Goal: Task Accomplishment & Management: Manage account settings

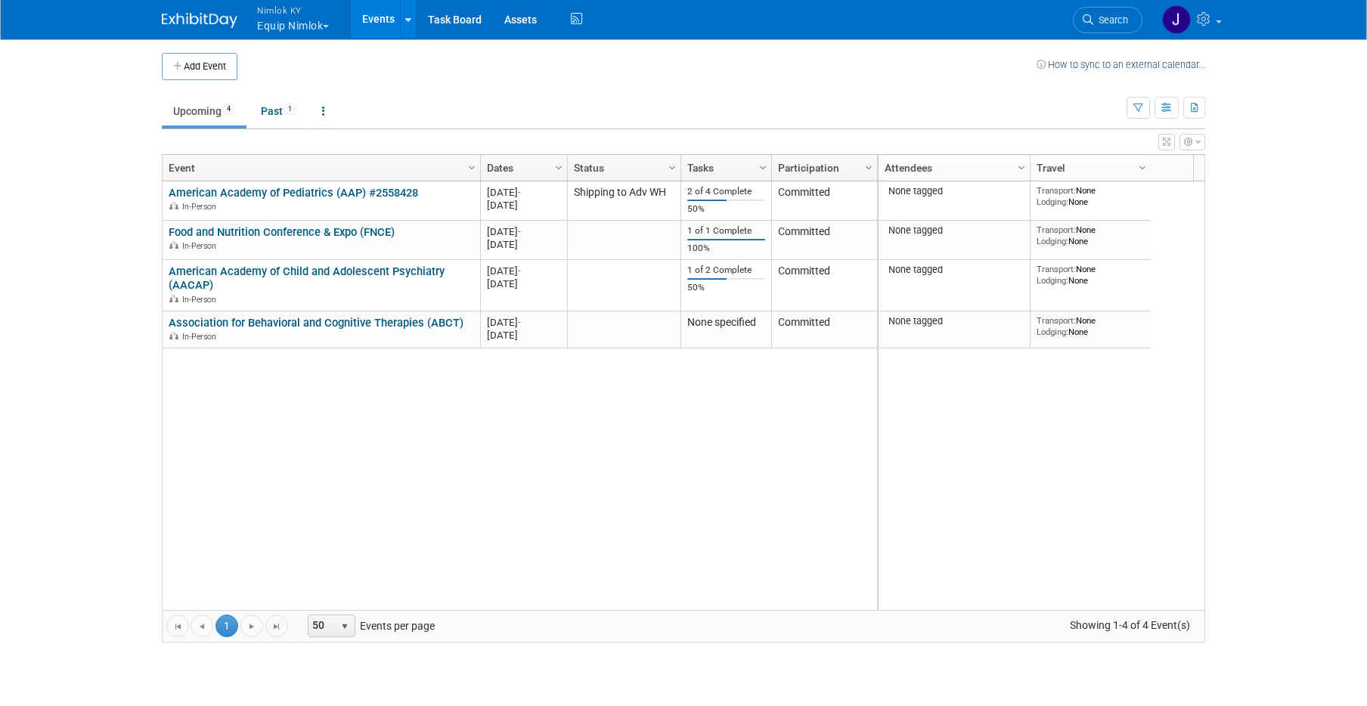
click at [321, 20] on button "Nimlok KY Equip Nimlok" at bounding box center [302, 19] width 92 height 39
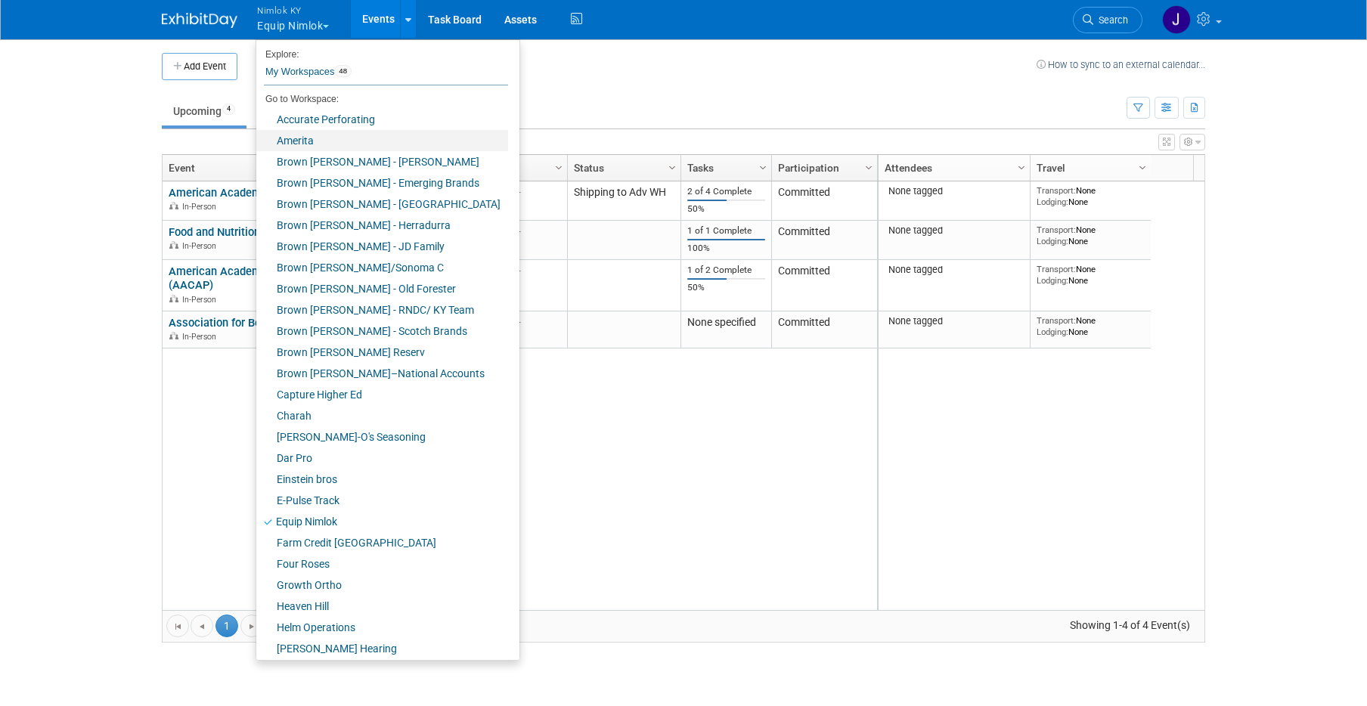
click at [324, 147] on link "Amerita" at bounding box center [382, 140] width 252 height 21
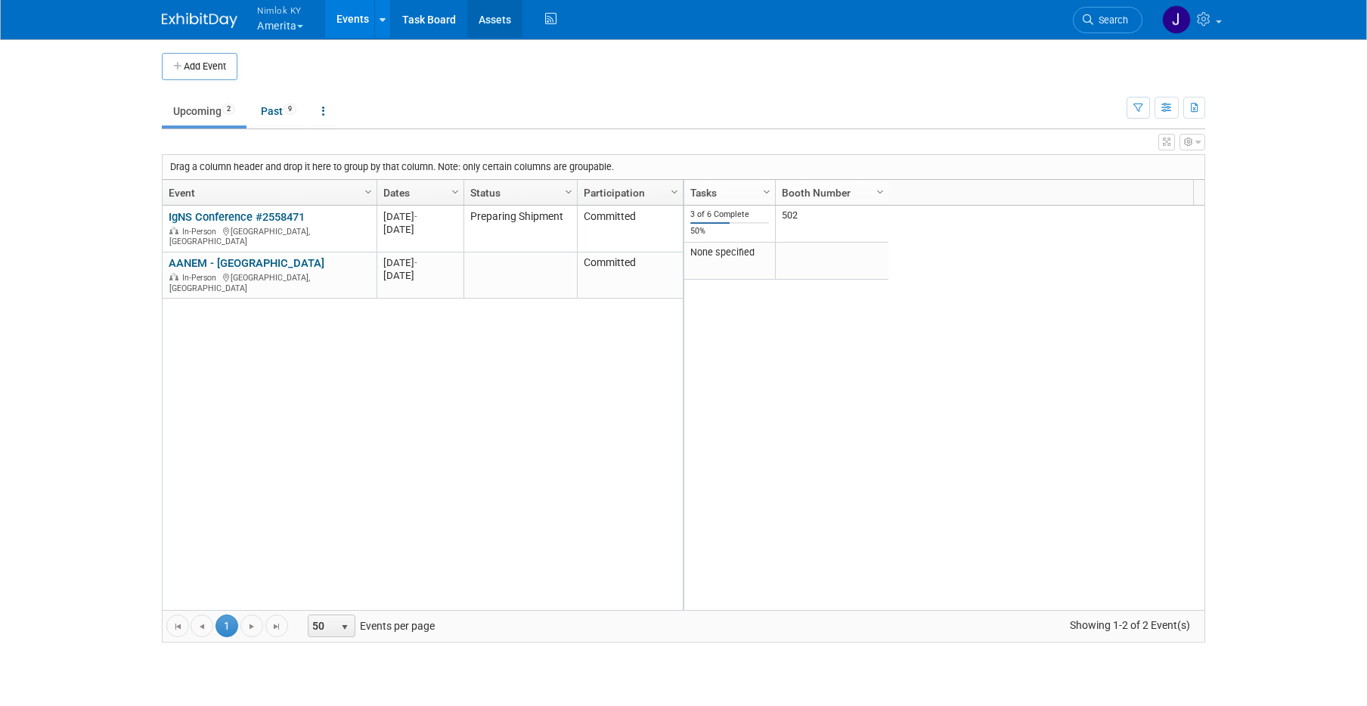
click at [492, 20] on link "Assets" at bounding box center [494, 19] width 55 height 38
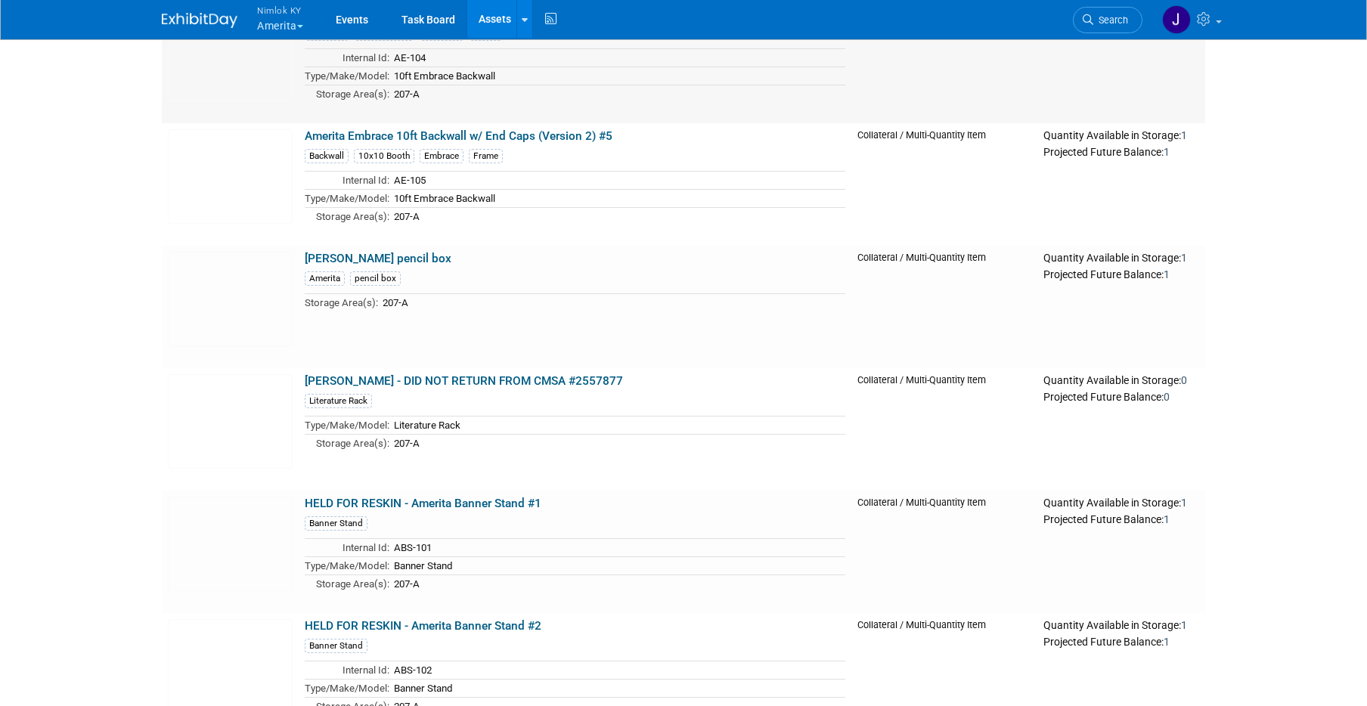
scroll to position [5334, 0]
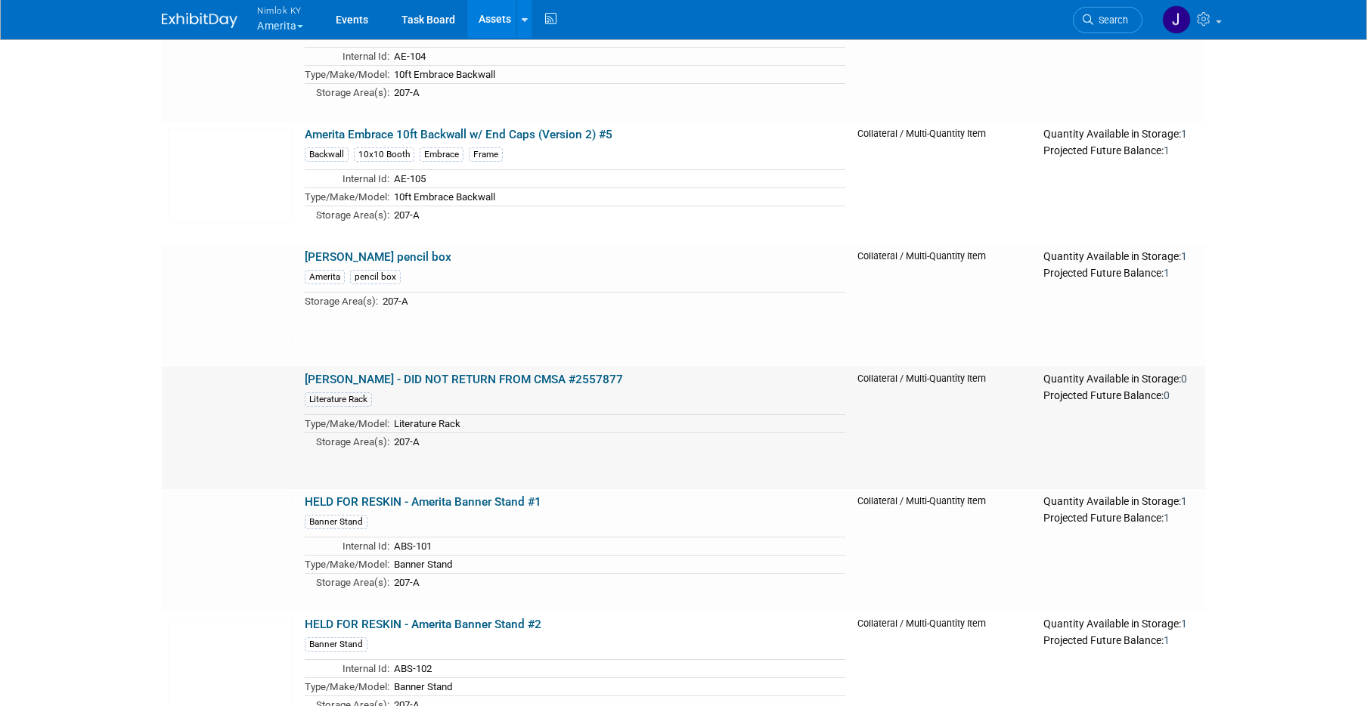
click at [592, 381] on link "[PERSON_NAME] - DID NOT RETURN FROM CMSA #2557877" at bounding box center [464, 380] width 318 height 14
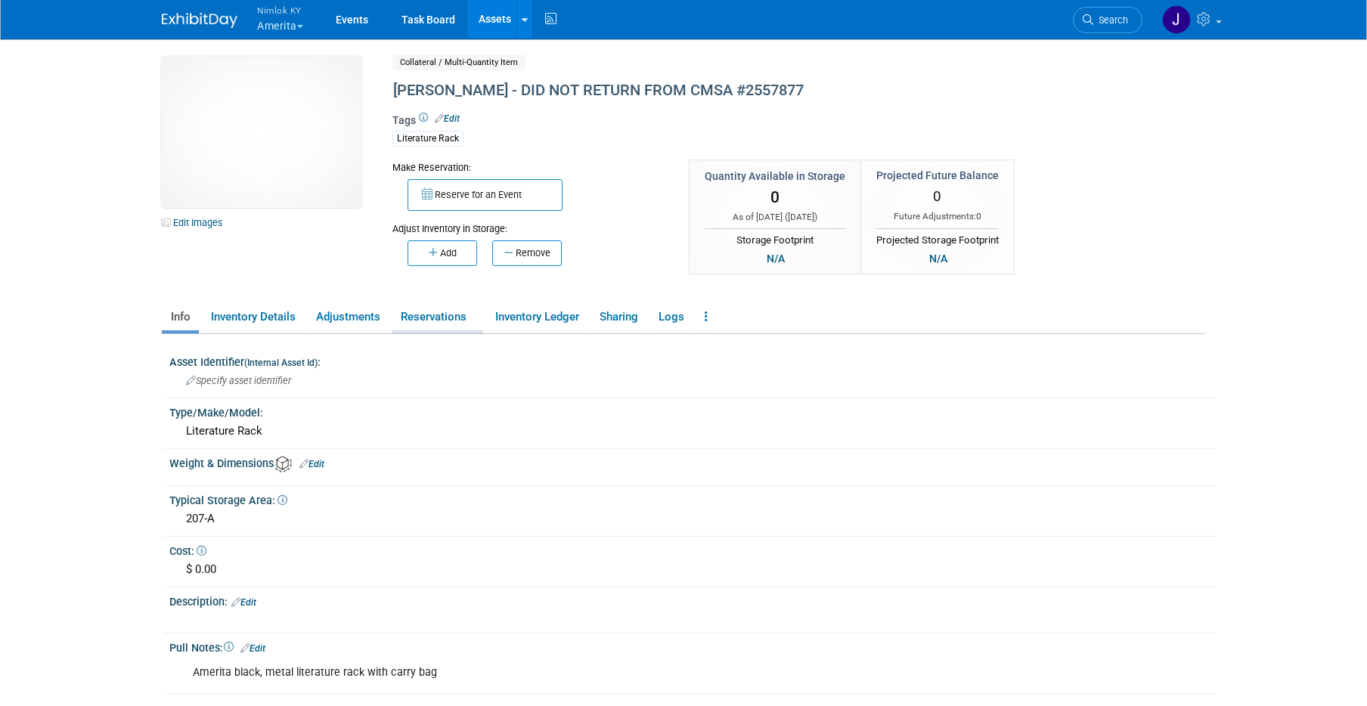
click at [447, 315] on link "Reservations" at bounding box center [437, 317] width 91 height 26
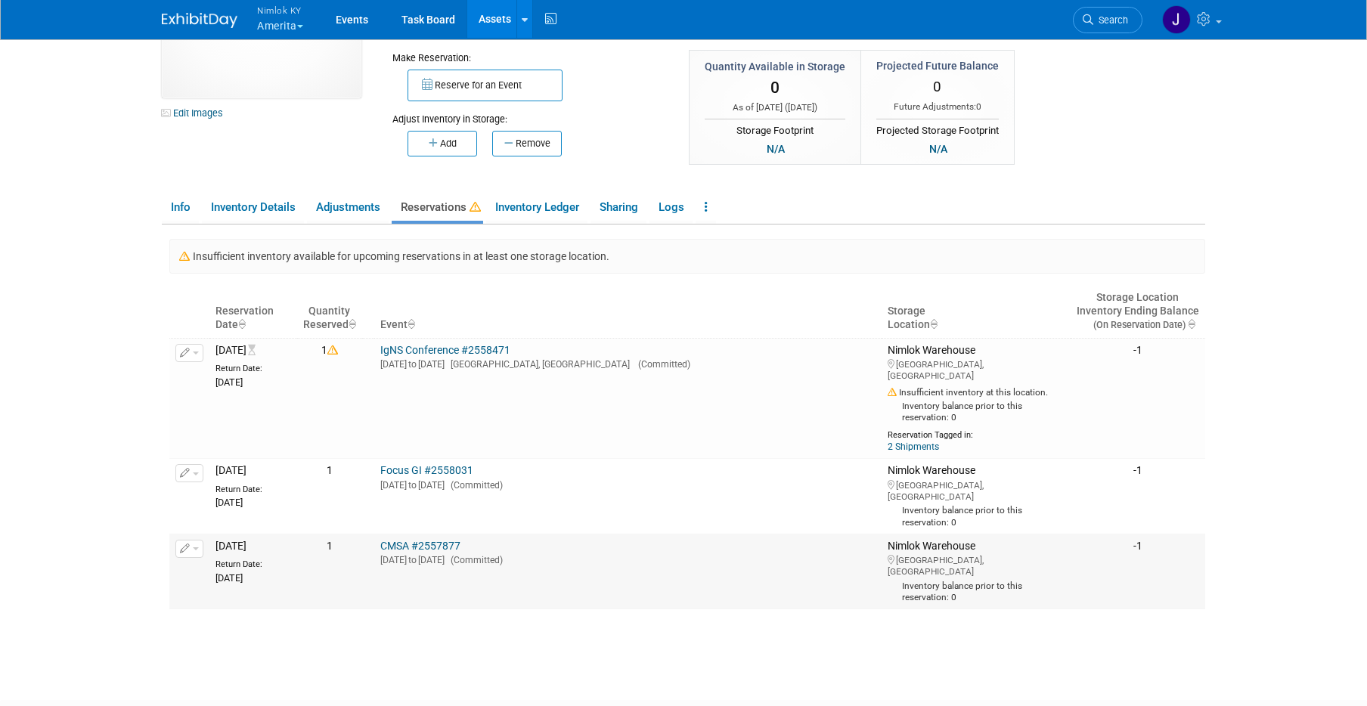
scroll to position [153, 0]
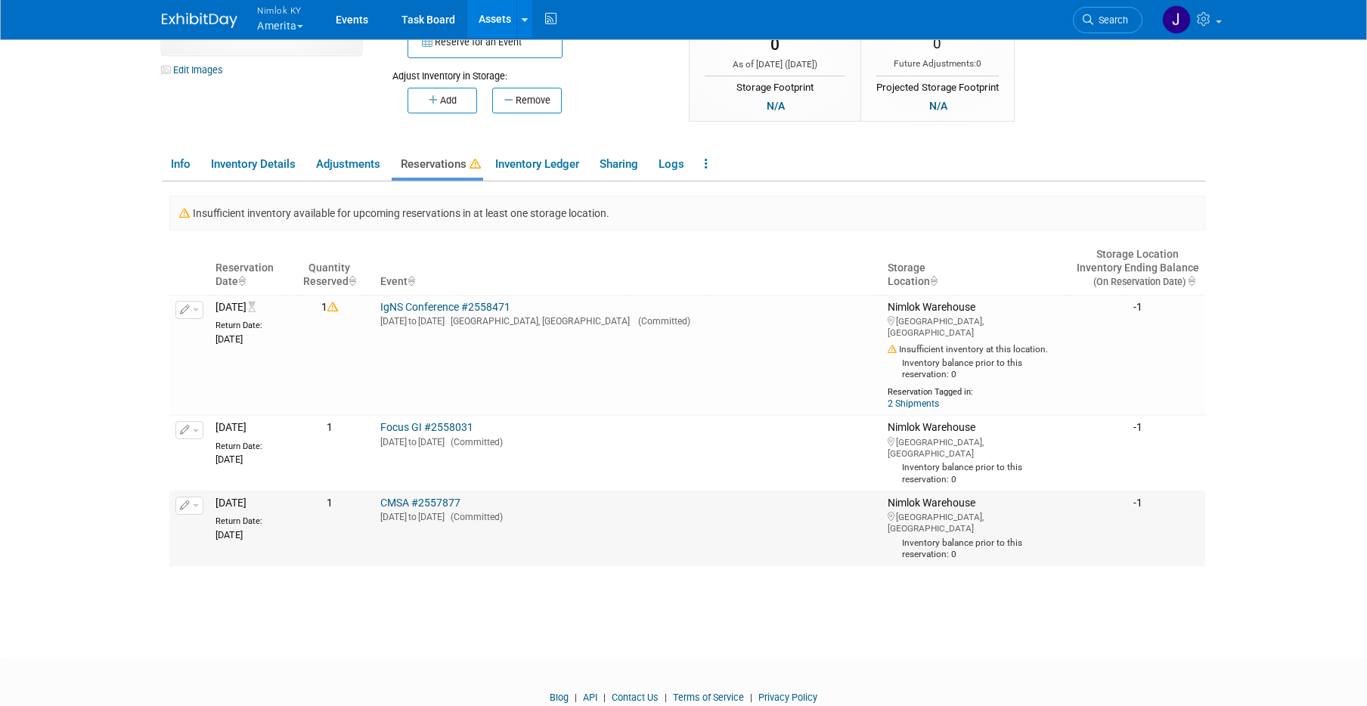
click at [448, 497] on link "CMSA #2557877" at bounding box center [420, 503] width 80 height 12
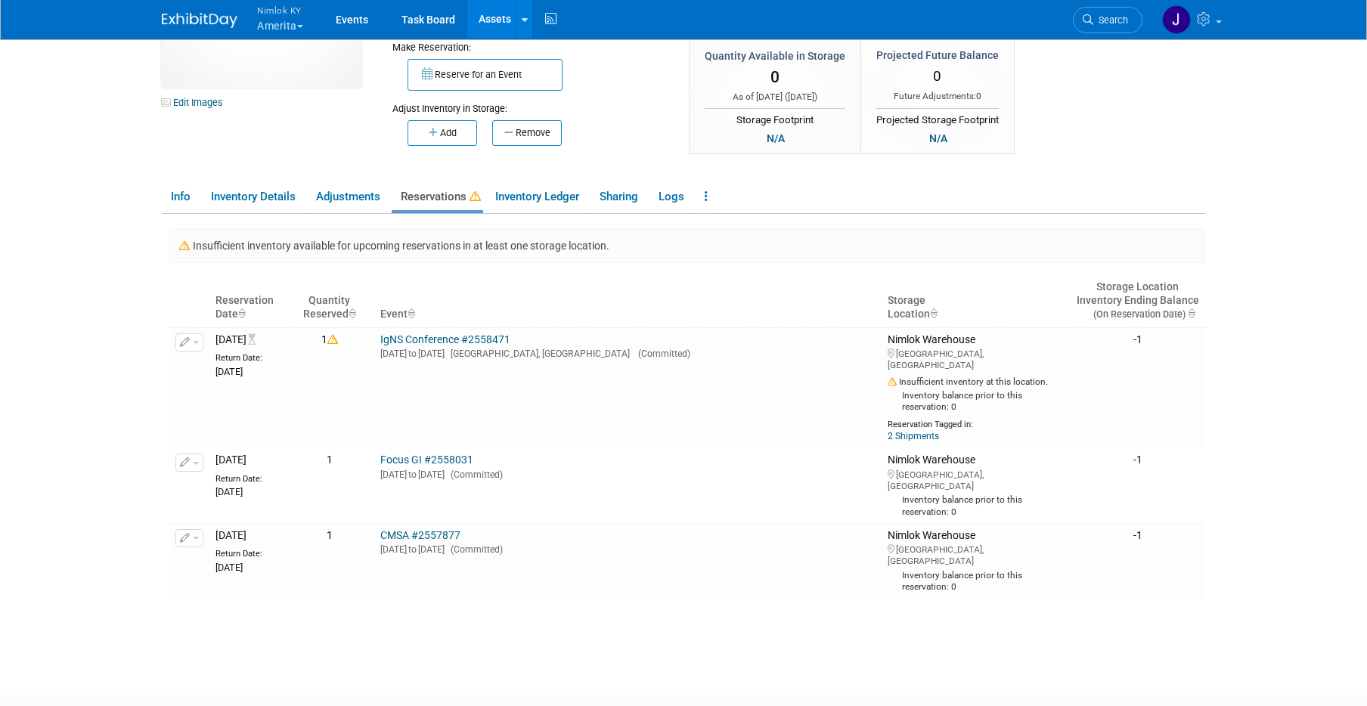
scroll to position [122, 0]
click at [452, 527] on link "CMSA #2557877" at bounding box center [420, 533] width 80 height 12
click at [541, 195] on link "Inventory Ledger" at bounding box center [536, 194] width 101 height 26
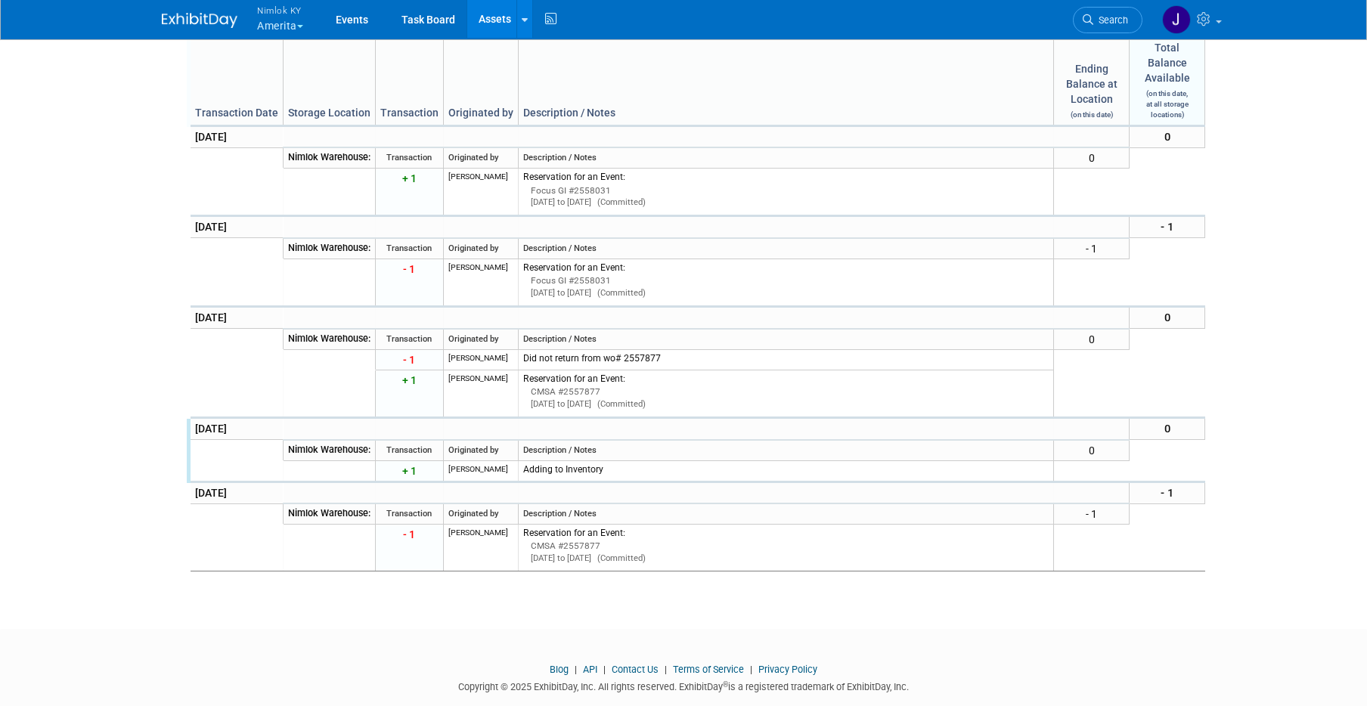
scroll to position [705, 0]
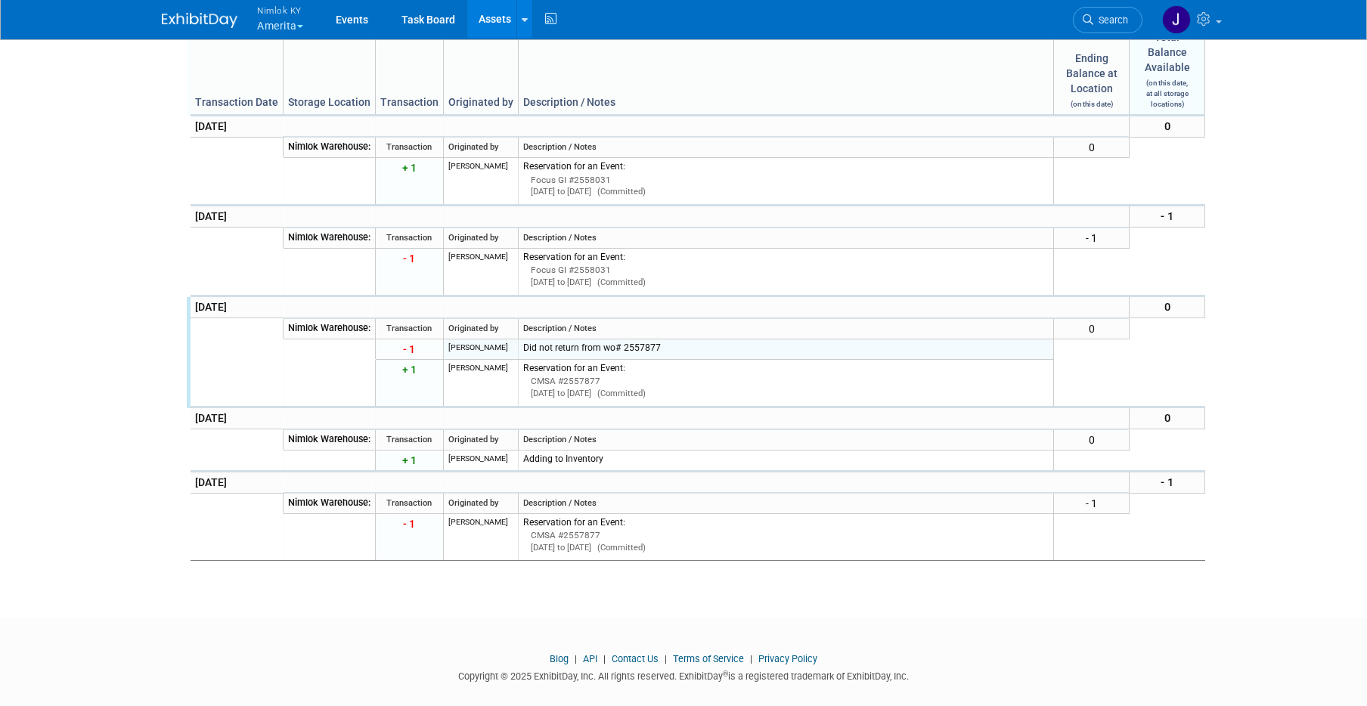
click at [654, 359] on td "Did not return from wo# 2557877" at bounding box center [786, 349] width 536 height 20
drag, startPoint x: 659, startPoint y: 410, endPoint x: 480, endPoint y: 398, distance: 178.9
click at [546, 355] on div "Did not return from wo# 2557877" at bounding box center [786, 348] width 526 height 13
click at [403, 355] on span "- 1" at bounding box center [409, 349] width 12 height 12
click at [653, 355] on div "Did not return from wo# 2557877" at bounding box center [786, 348] width 526 height 13
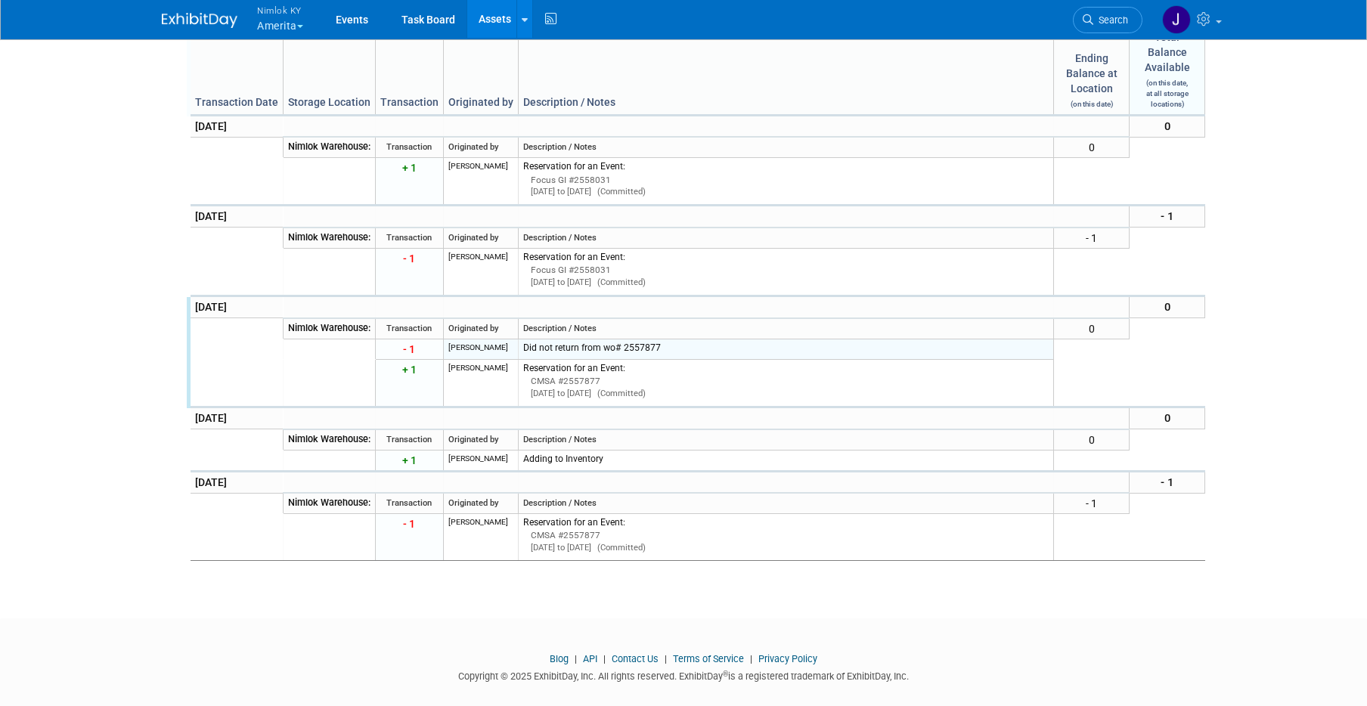
click at [640, 355] on div "Did not return from wo# 2557877" at bounding box center [786, 348] width 526 height 13
click at [585, 359] on td "Did not return from wo# 2557877" at bounding box center [786, 349] width 536 height 20
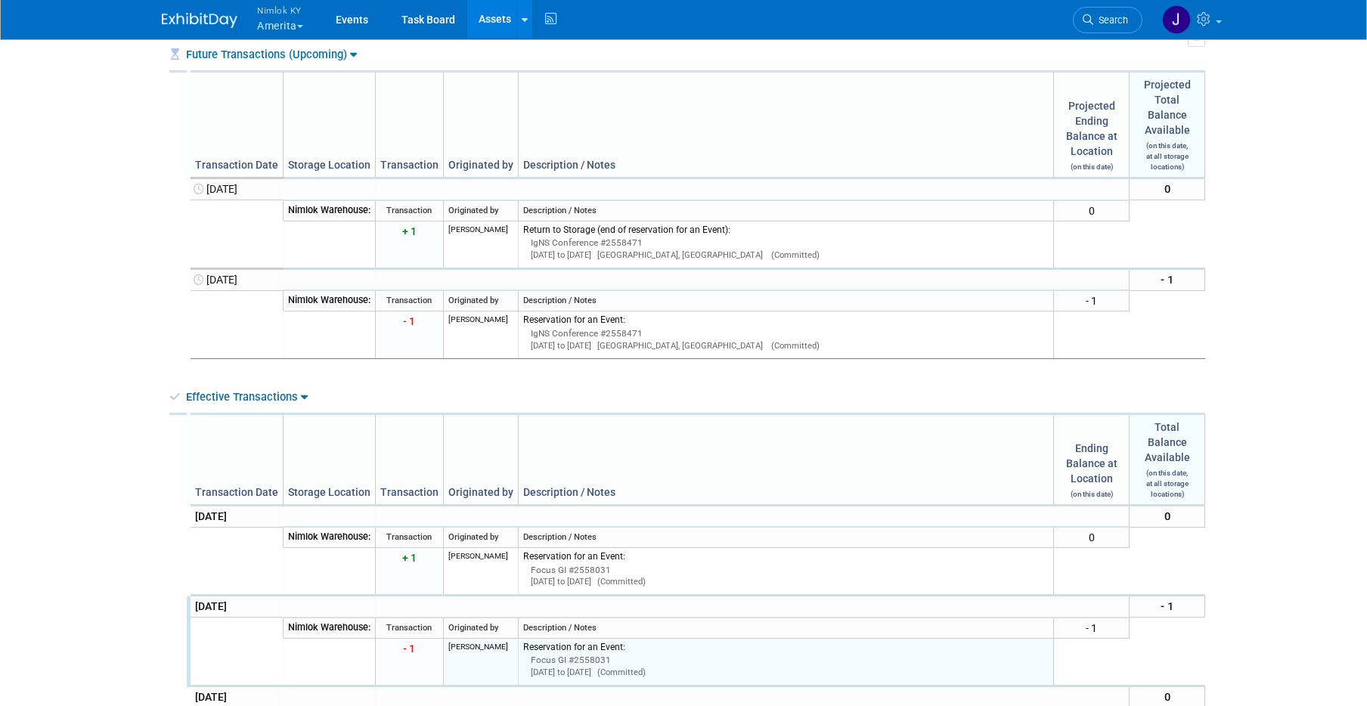
scroll to position [0, 0]
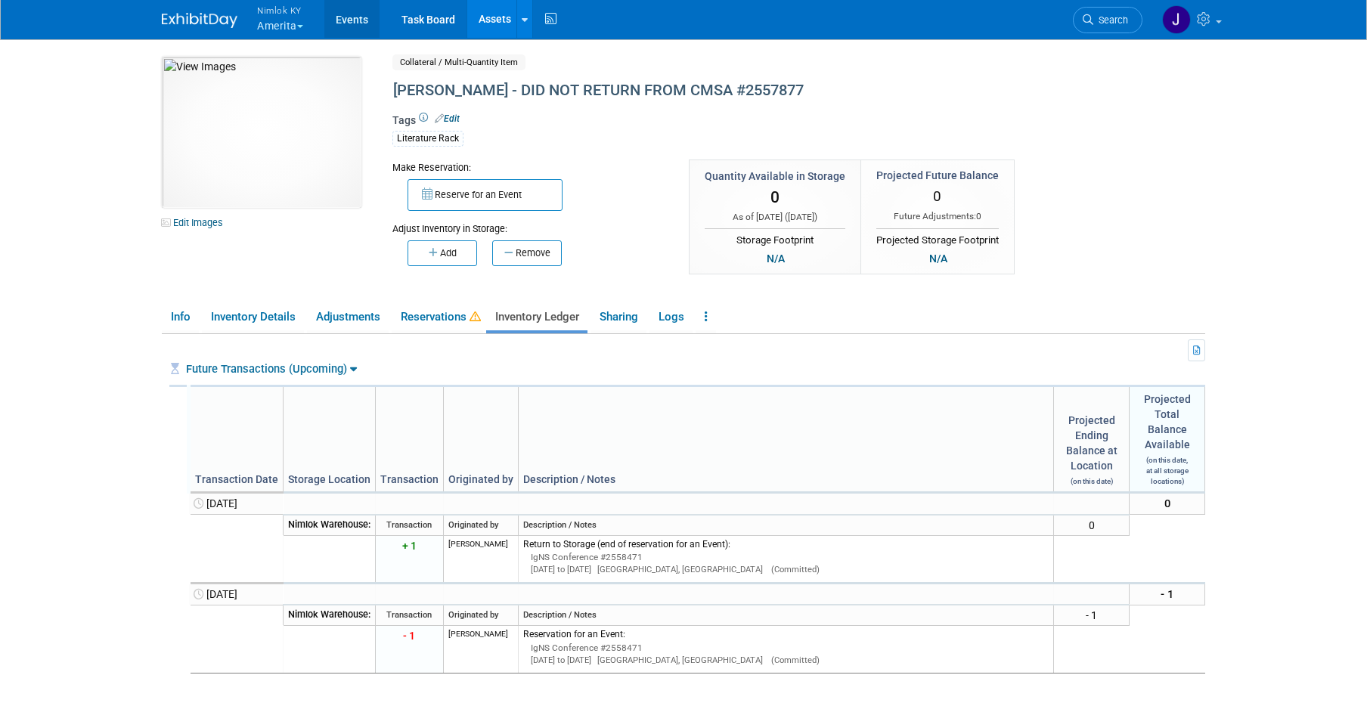
click at [359, 17] on link "Events" at bounding box center [351, 19] width 55 height 38
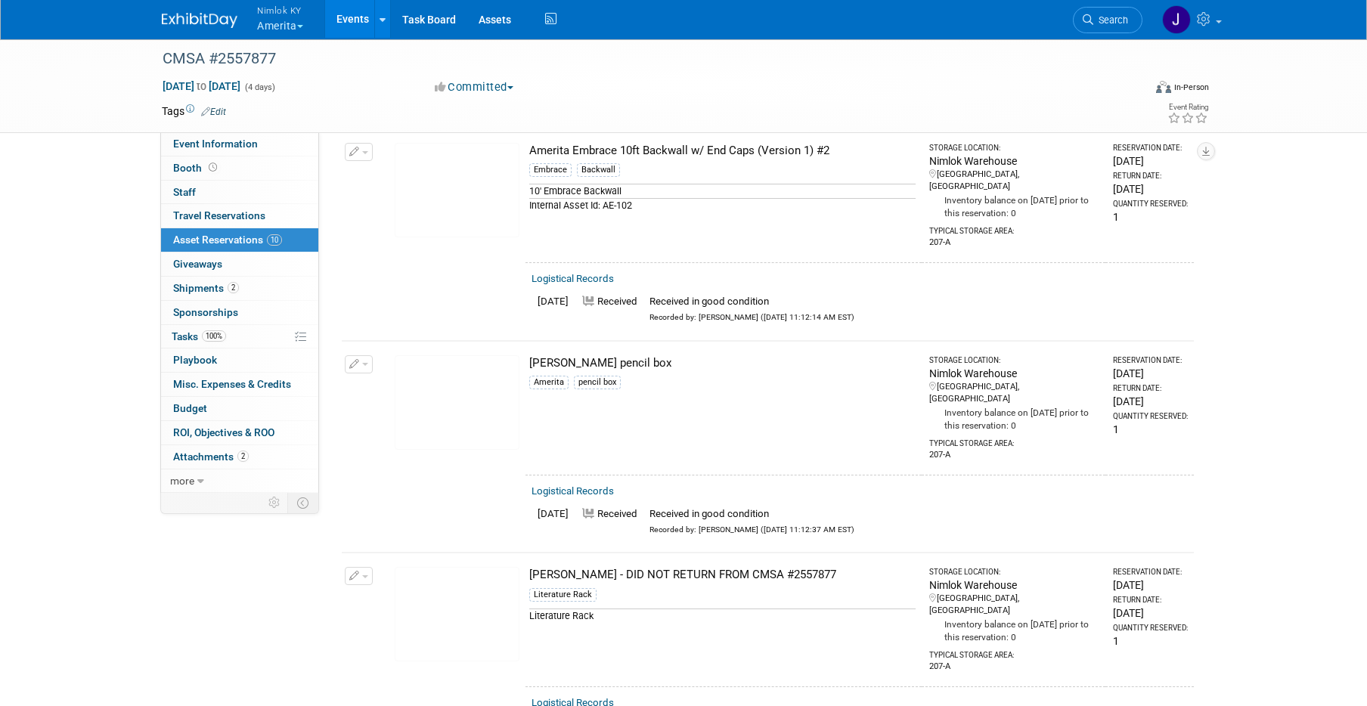
scroll to position [1670, 0]
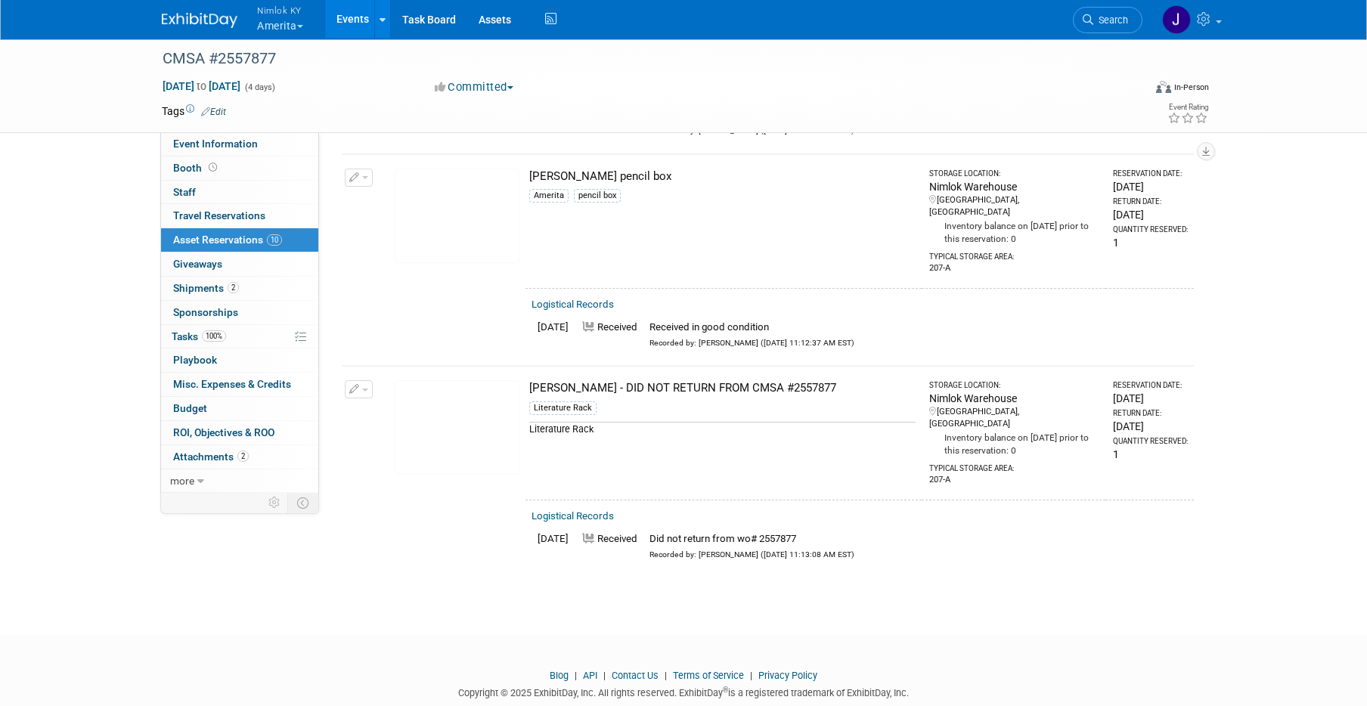
click at [366, 389] on span "button" at bounding box center [365, 390] width 6 height 3
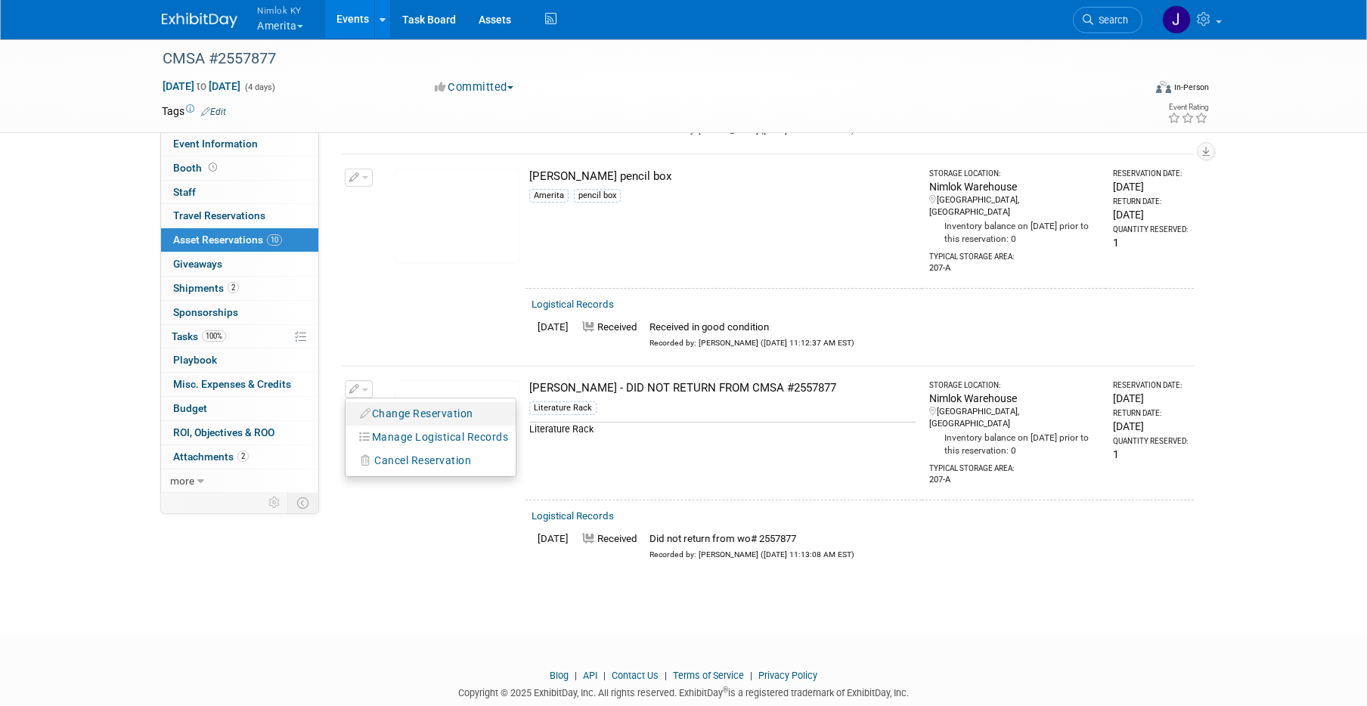
click at [396, 404] on button "Change Reservation" at bounding box center [417, 414] width 128 height 20
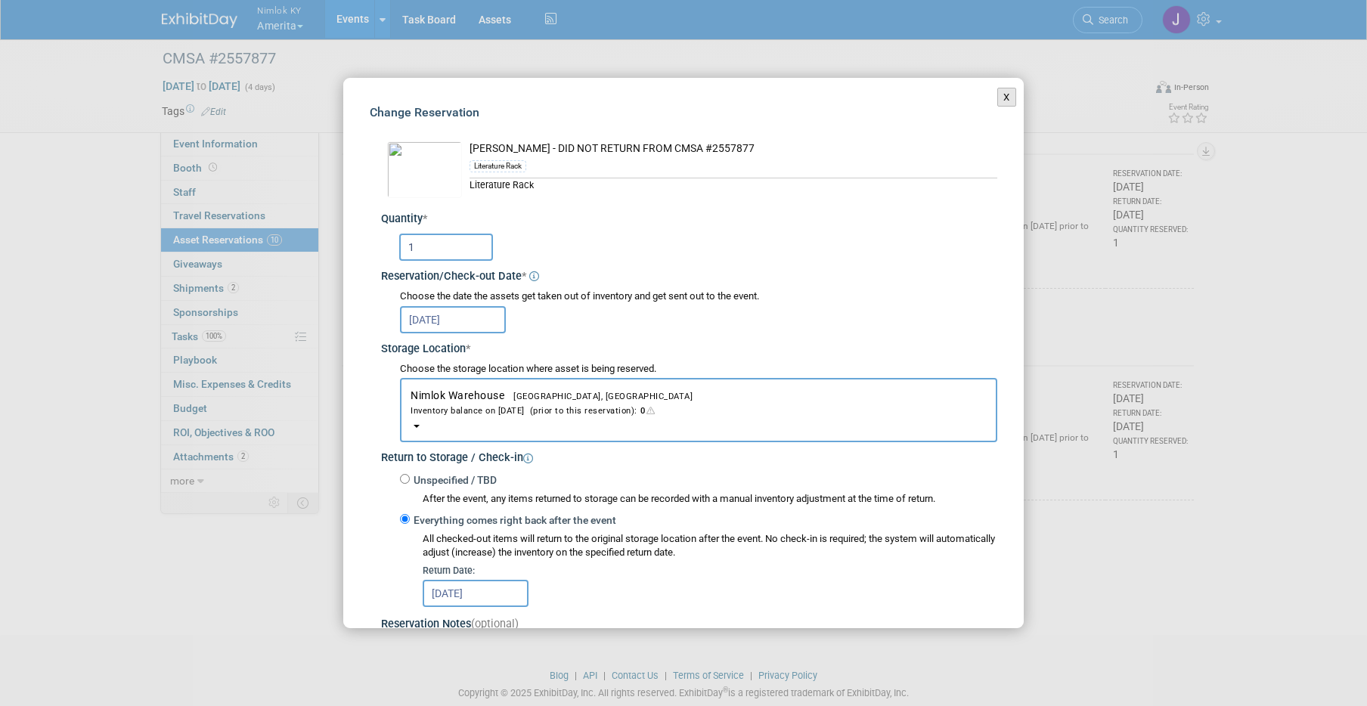
click at [997, 99] on button "X" at bounding box center [1006, 98] width 19 height 20
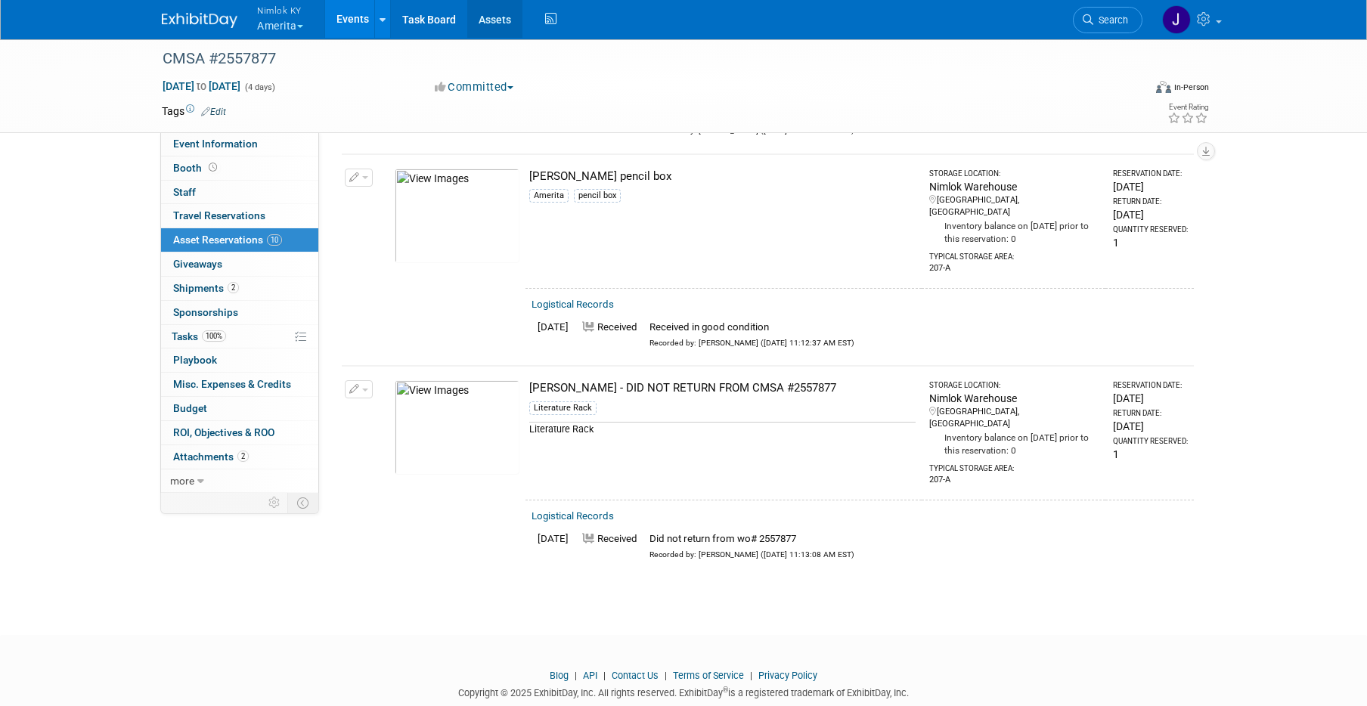
click at [499, 14] on link "Assets" at bounding box center [494, 19] width 55 height 38
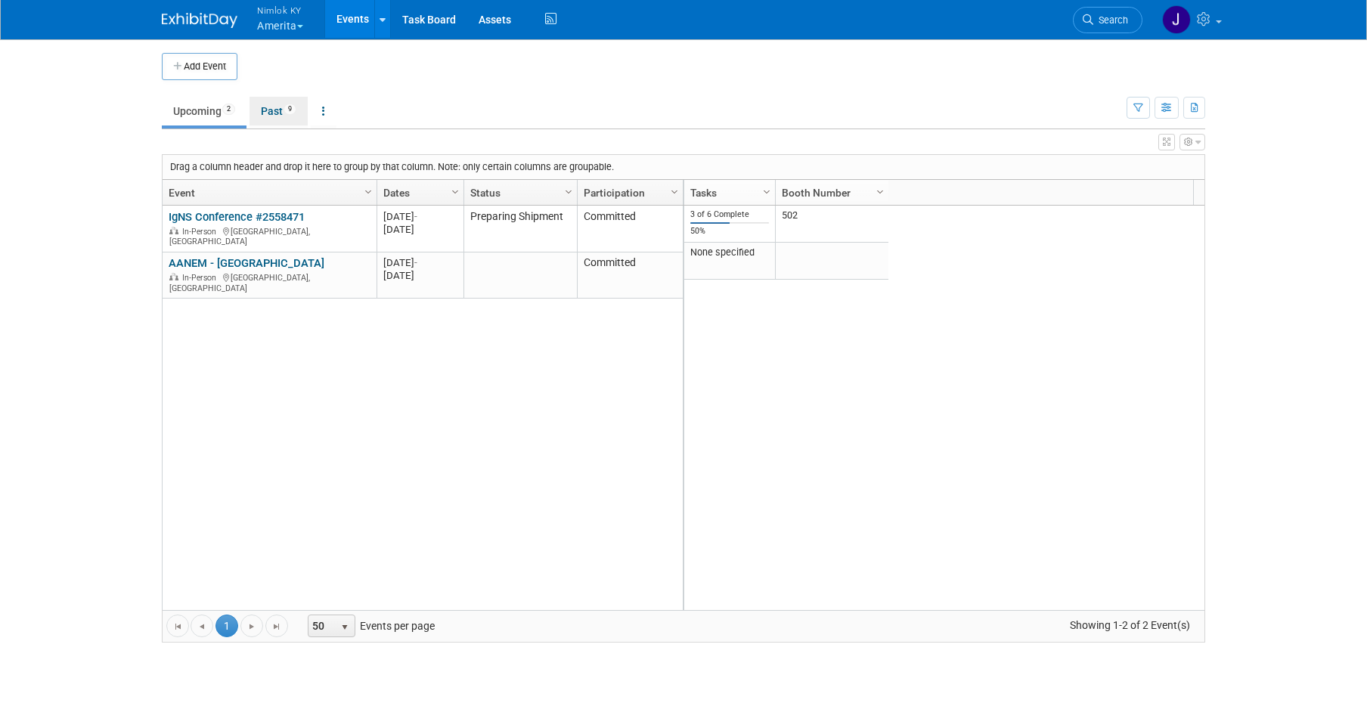
click at [276, 103] on link "Past 9" at bounding box center [279, 111] width 58 height 29
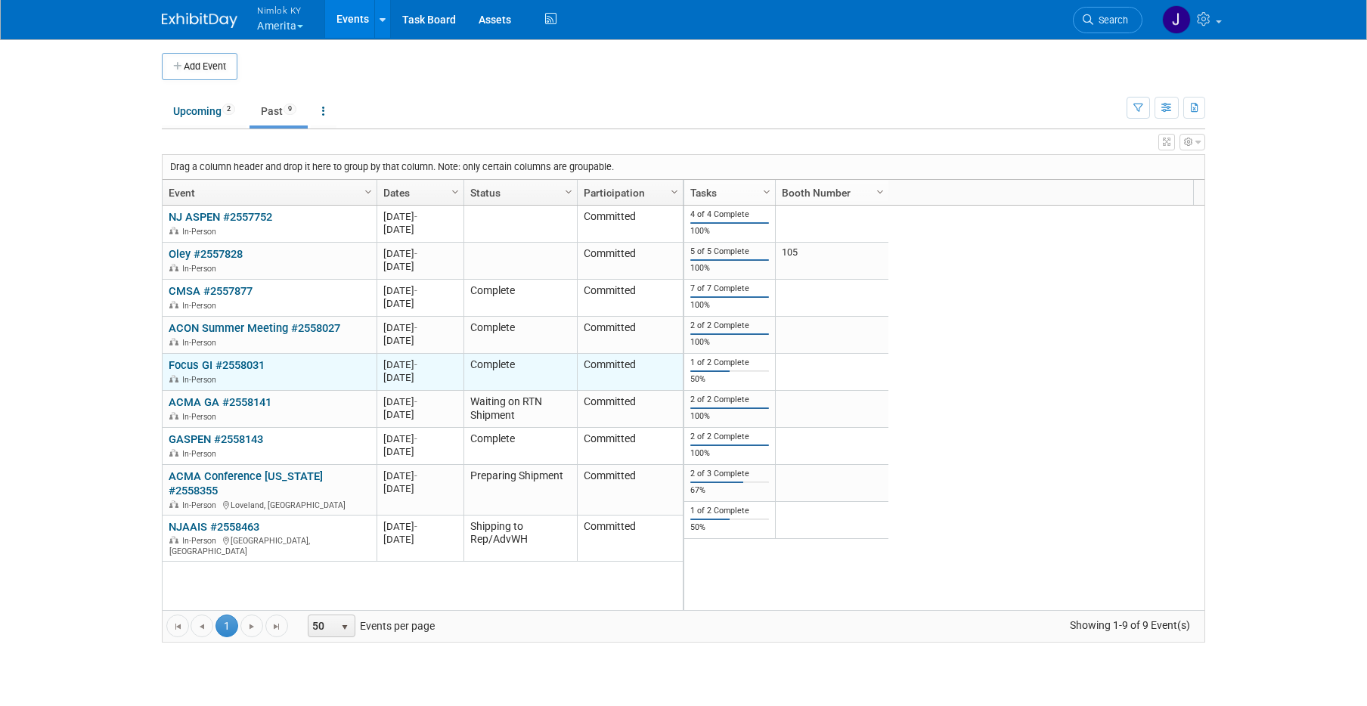
click at [237, 367] on link "Focus GI #2558031" at bounding box center [217, 365] width 96 height 14
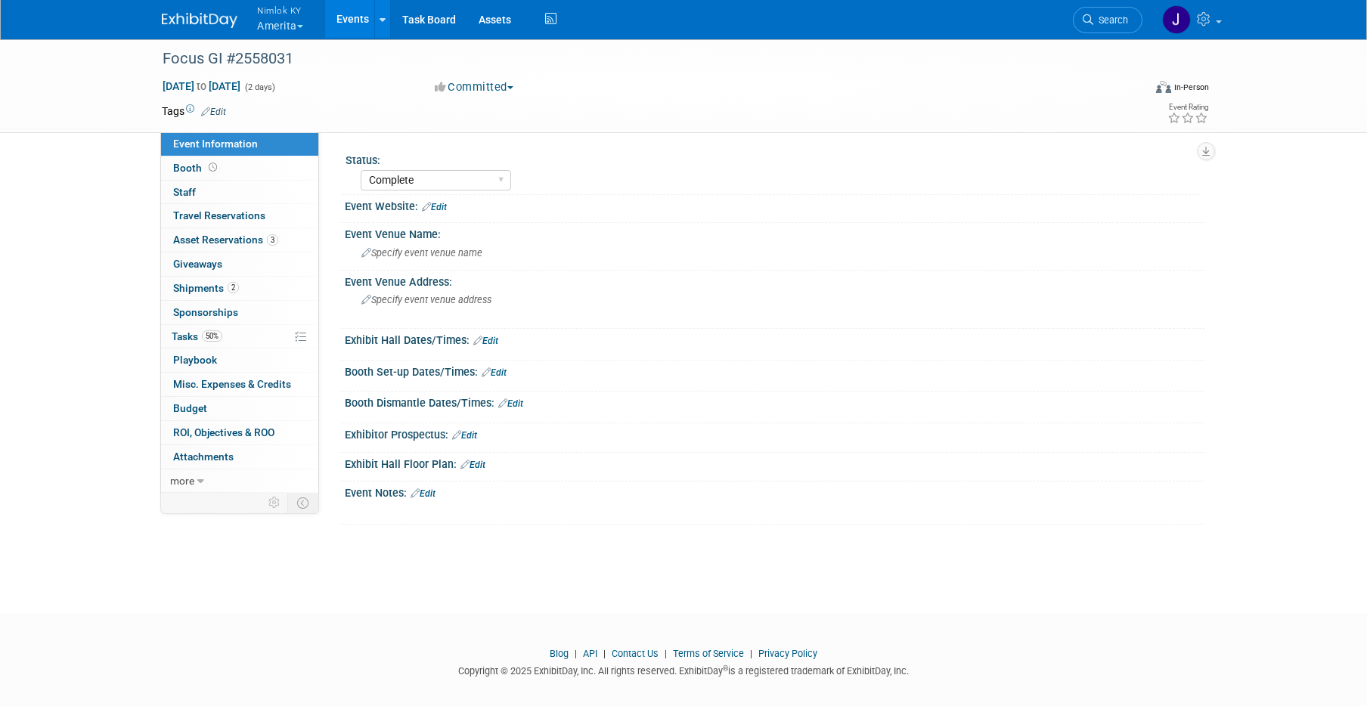
select select "Complete"
click at [281, 243] on link "3 Asset Reservations 3" at bounding box center [239, 239] width 157 height 23
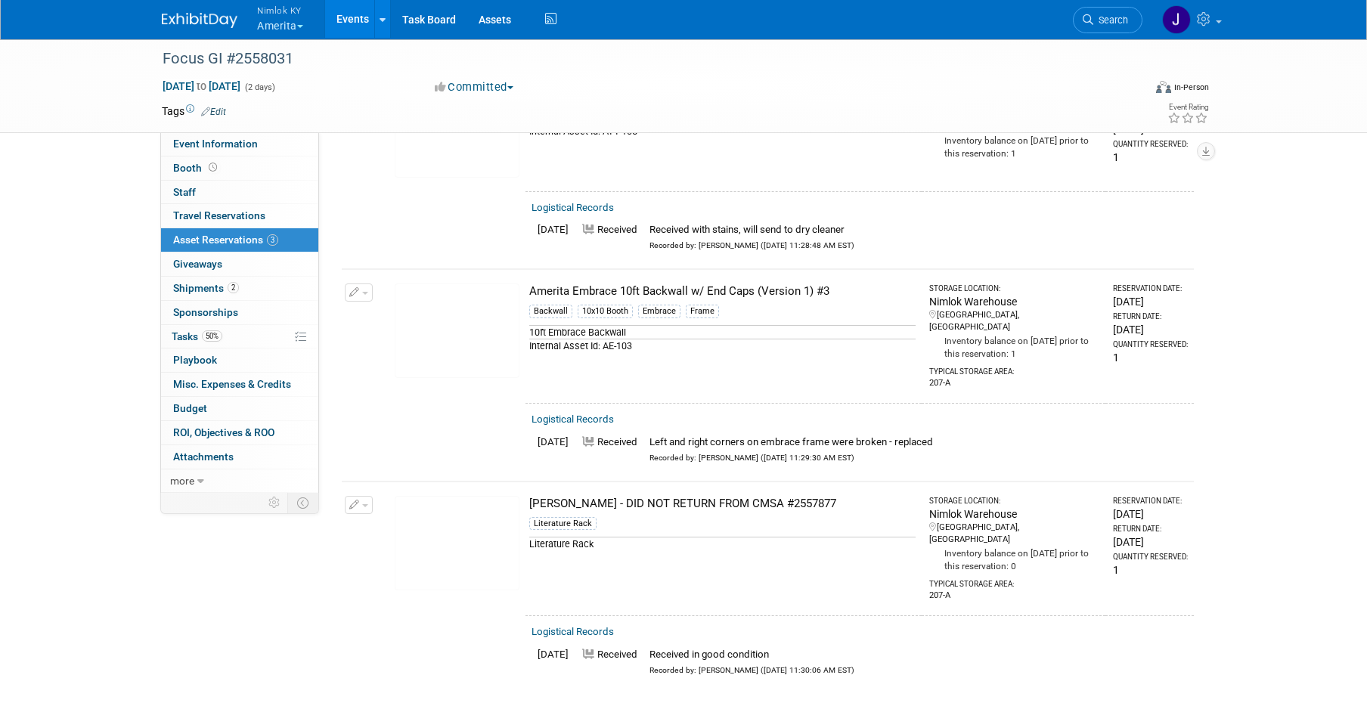
scroll to position [155, 0]
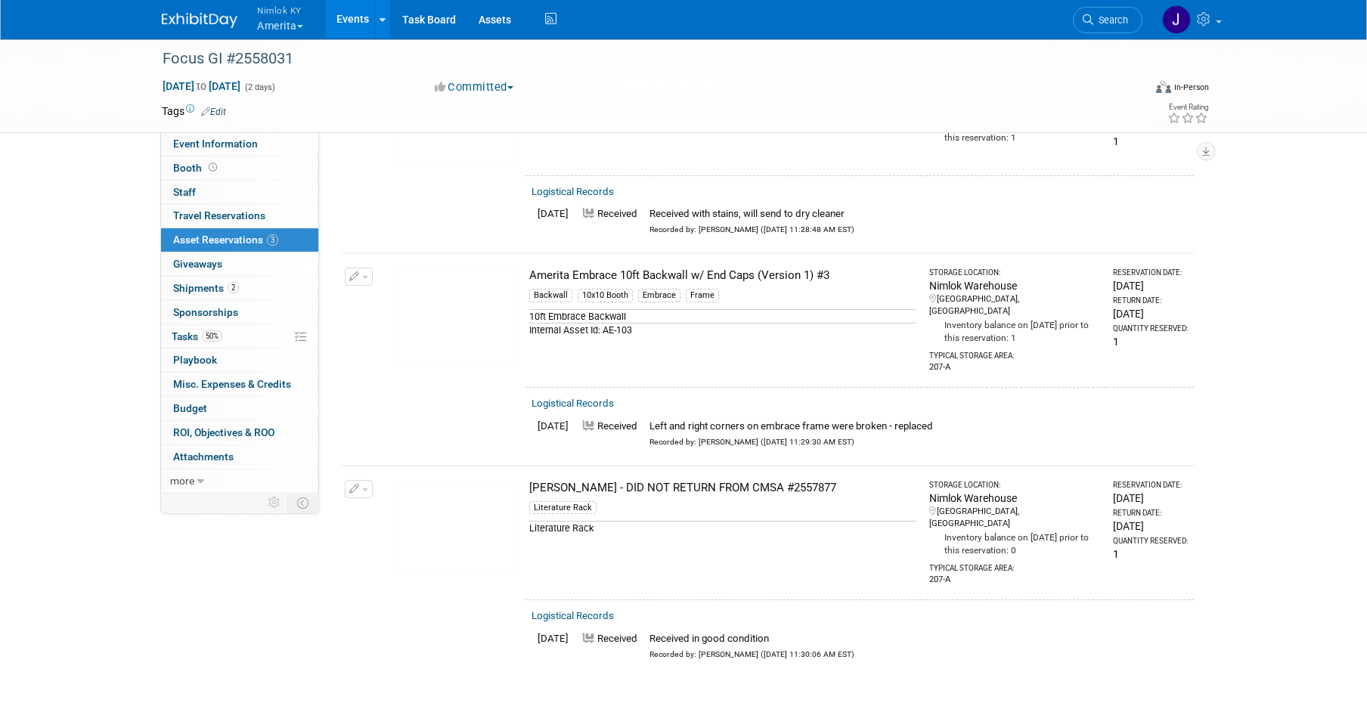
click at [369, 480] on button "button" at bounding box center [359, 489] width 28 height 18
click at [397, 556] on button "Cancel Reservation" at bounding box center [416, 560] width 126 height 20
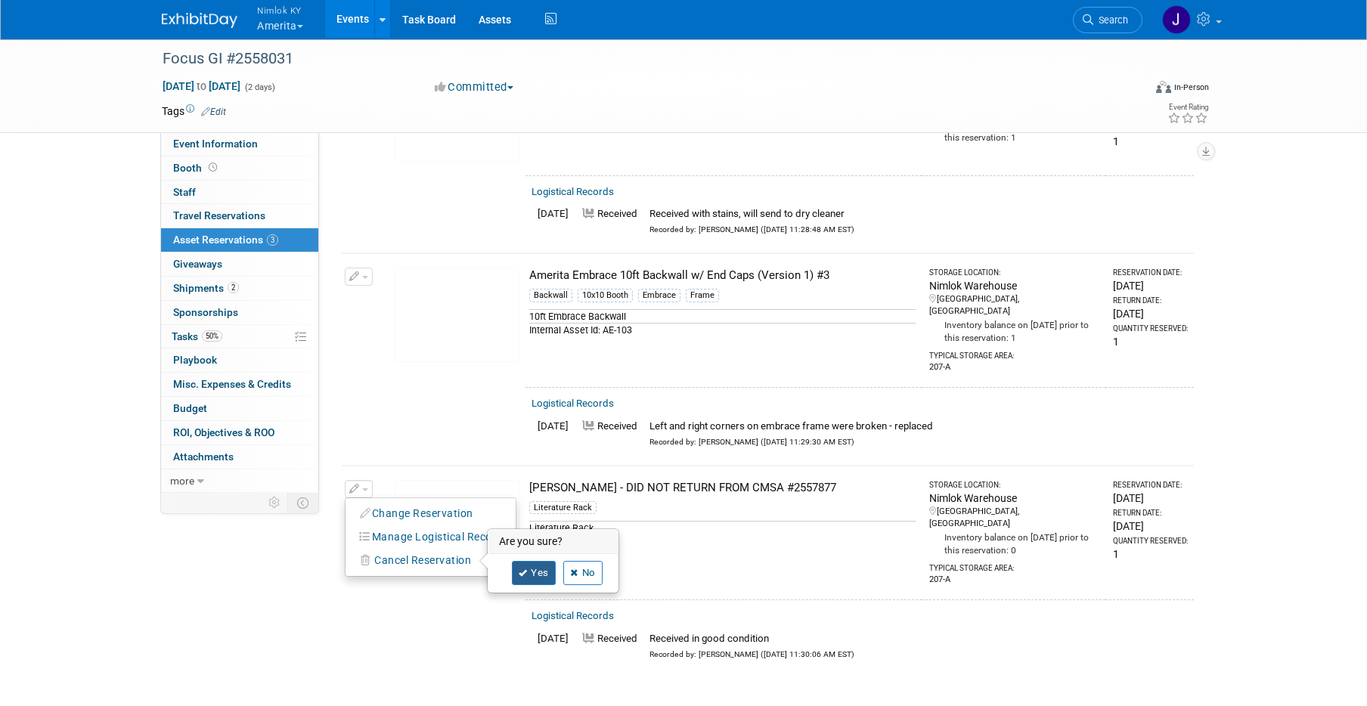
click at [525, 569] on icon at bounding box center [523, 573] width 9 height 8
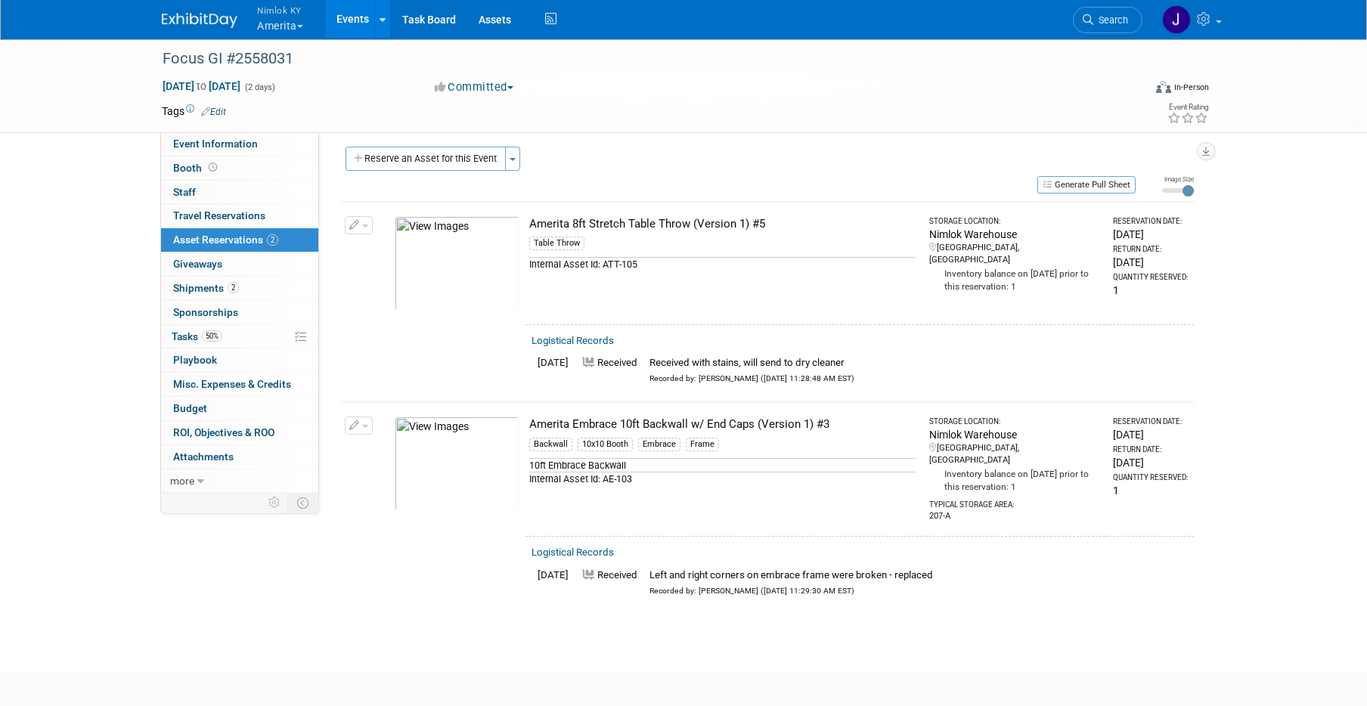
scroll to position [0, 0]
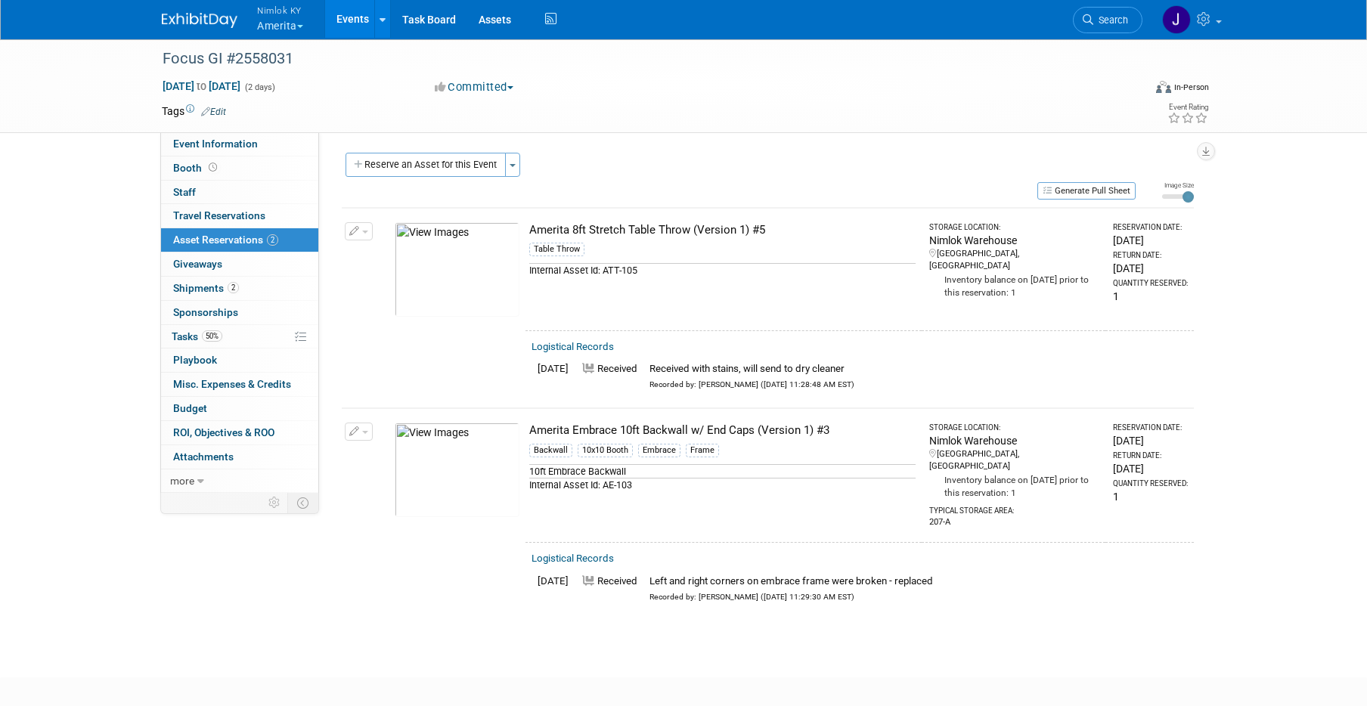
click at [358, 17] on link "Events" at bounding box center [352, 19] width 55 height 38
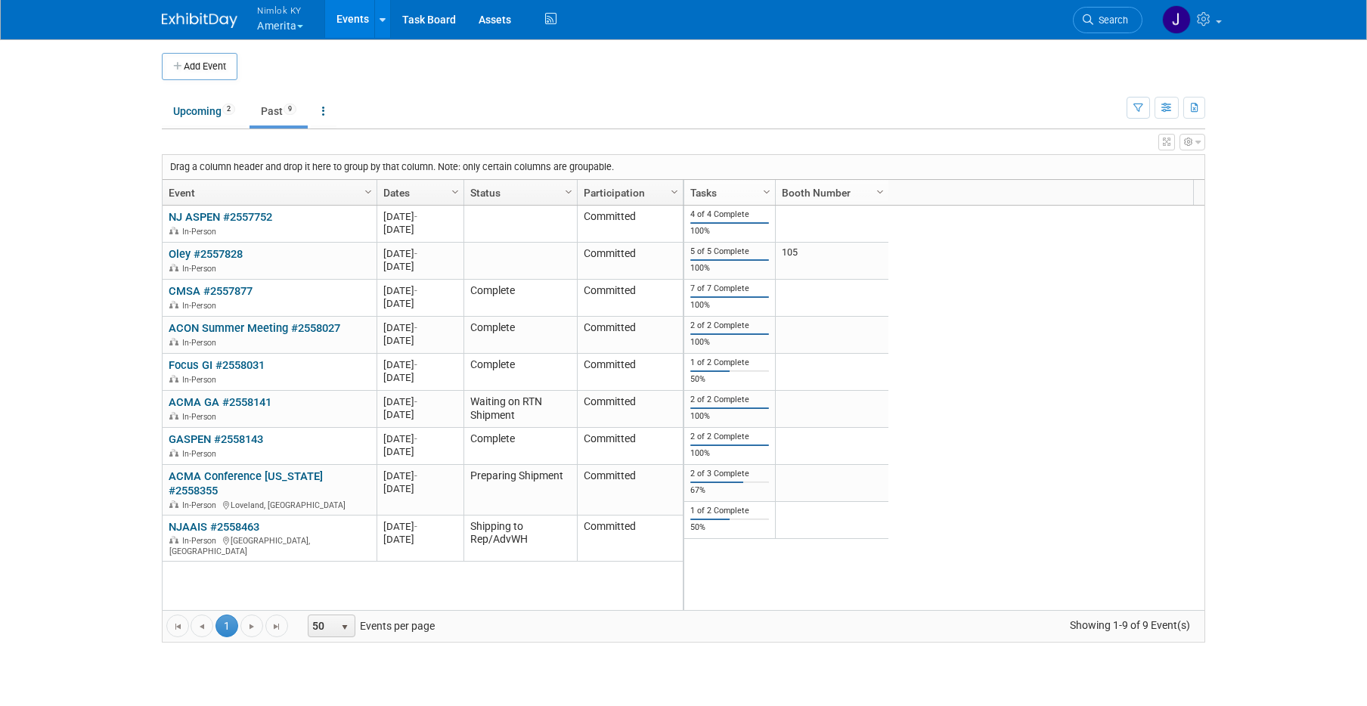
click at [245, 290] on link "CMSA #2557877" at bounding box center [211, 291] width 84 height 14
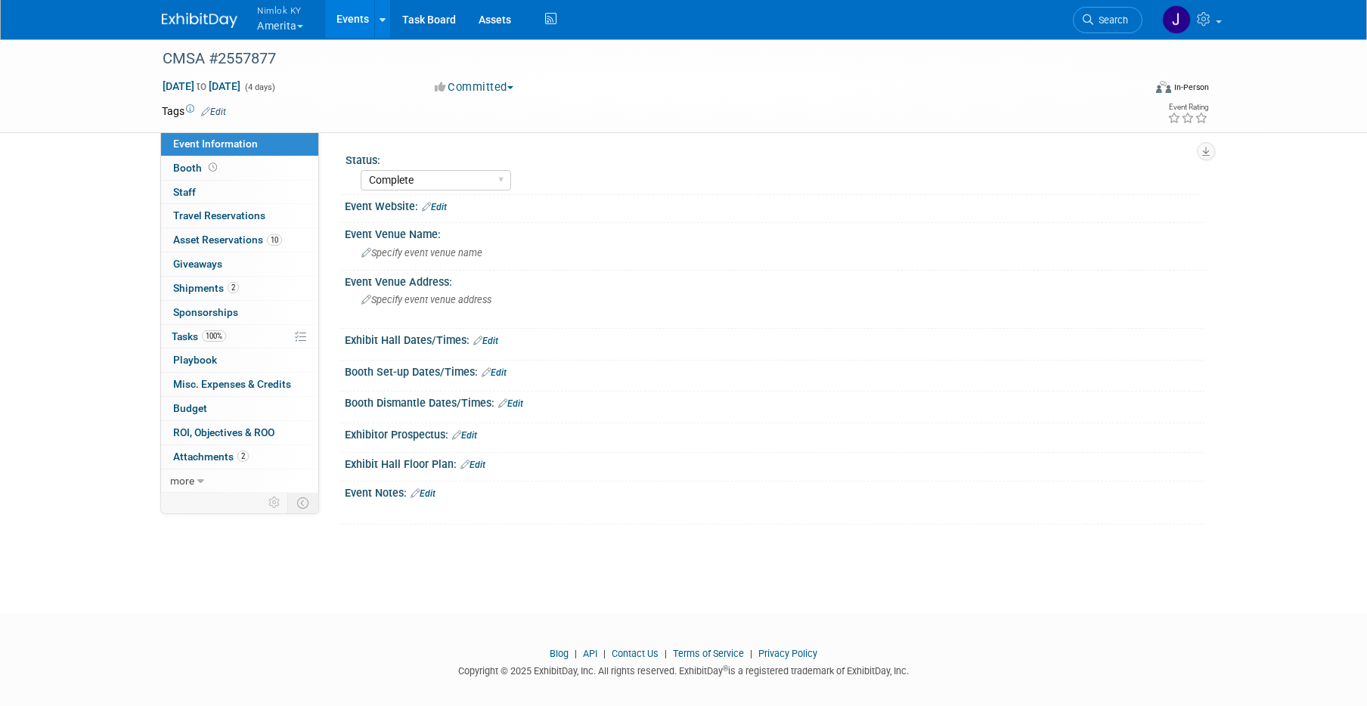
select select "Complete"
click at [228, 340] on link "100% Tasks 100%" at bounding box center [239, 336] width 157 height 23
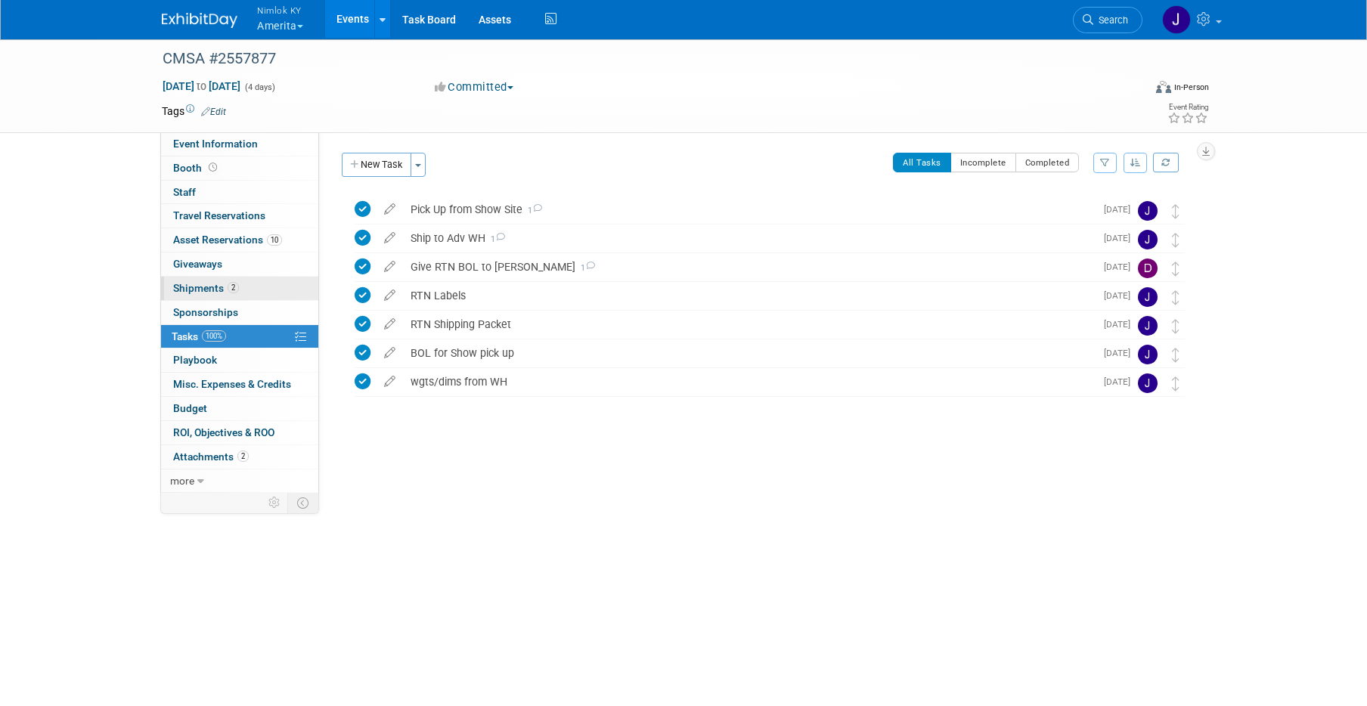
click at [220, 290] on span "Shipments 2" at bounding box center [206, 288] width 66 height 12
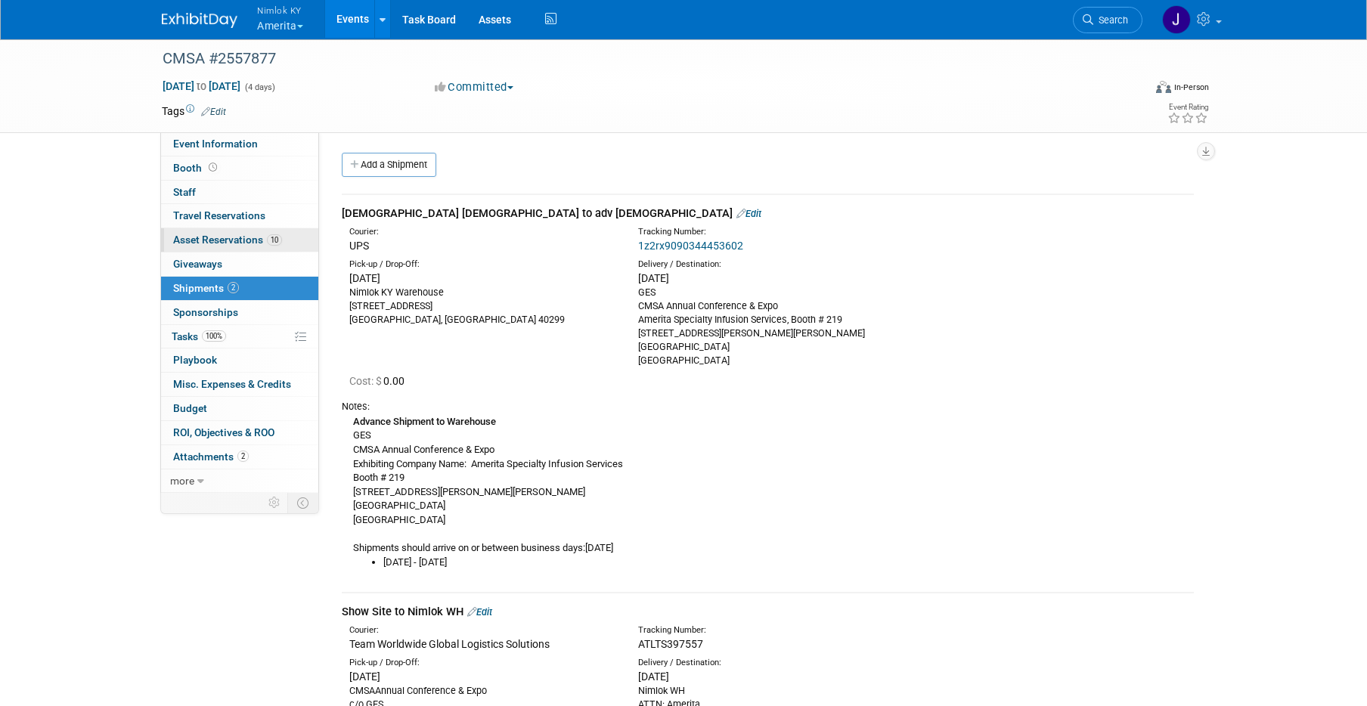
click at [215, 237] on span "Asset Reservations 10" at bounding box center [227, 240] width 109 height 12
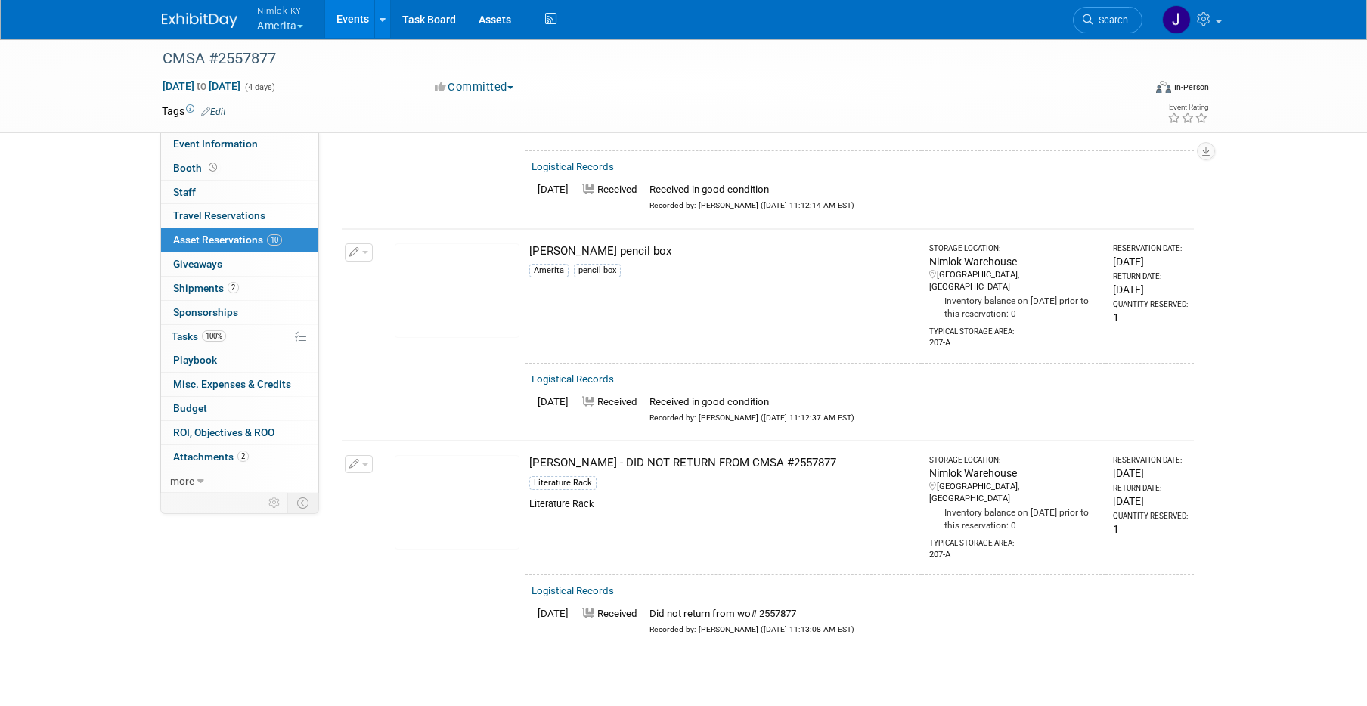
scroll to position [1670, 0]
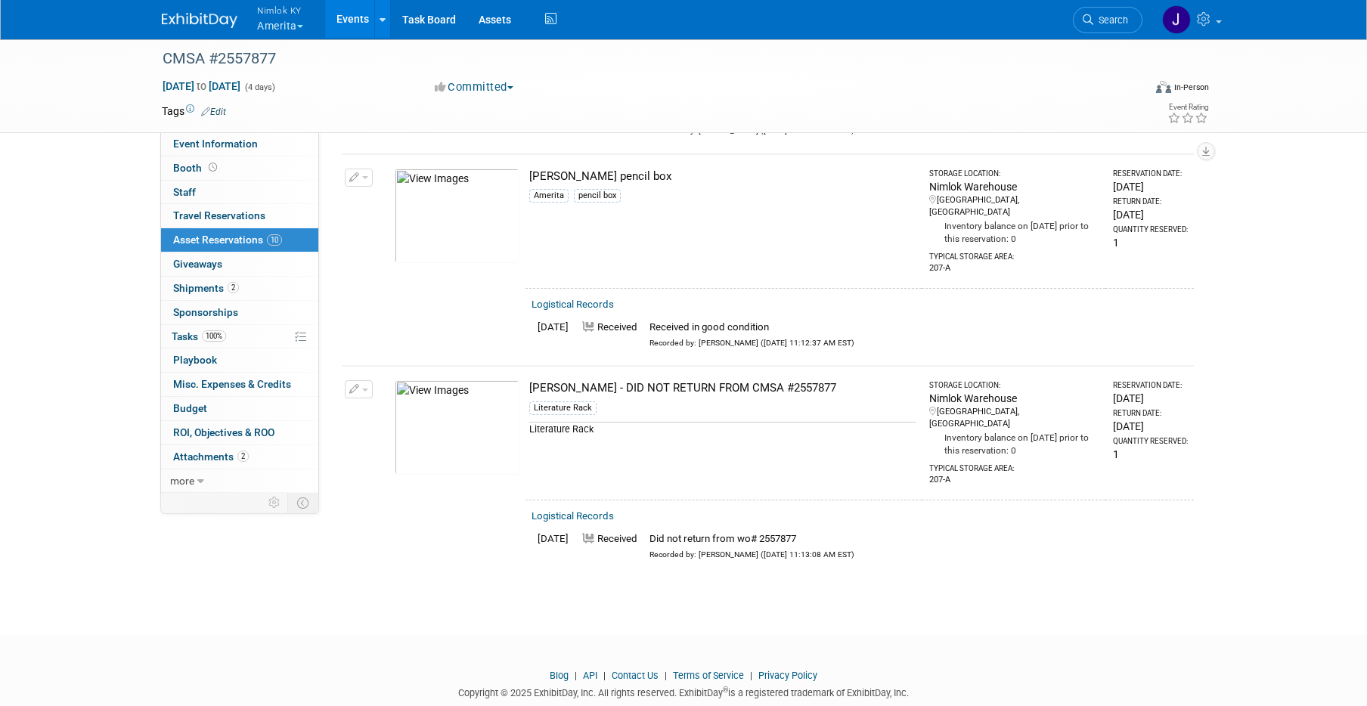
click at [355, 380] on button "button" at bounding box center [359, 389] width 28 height 18
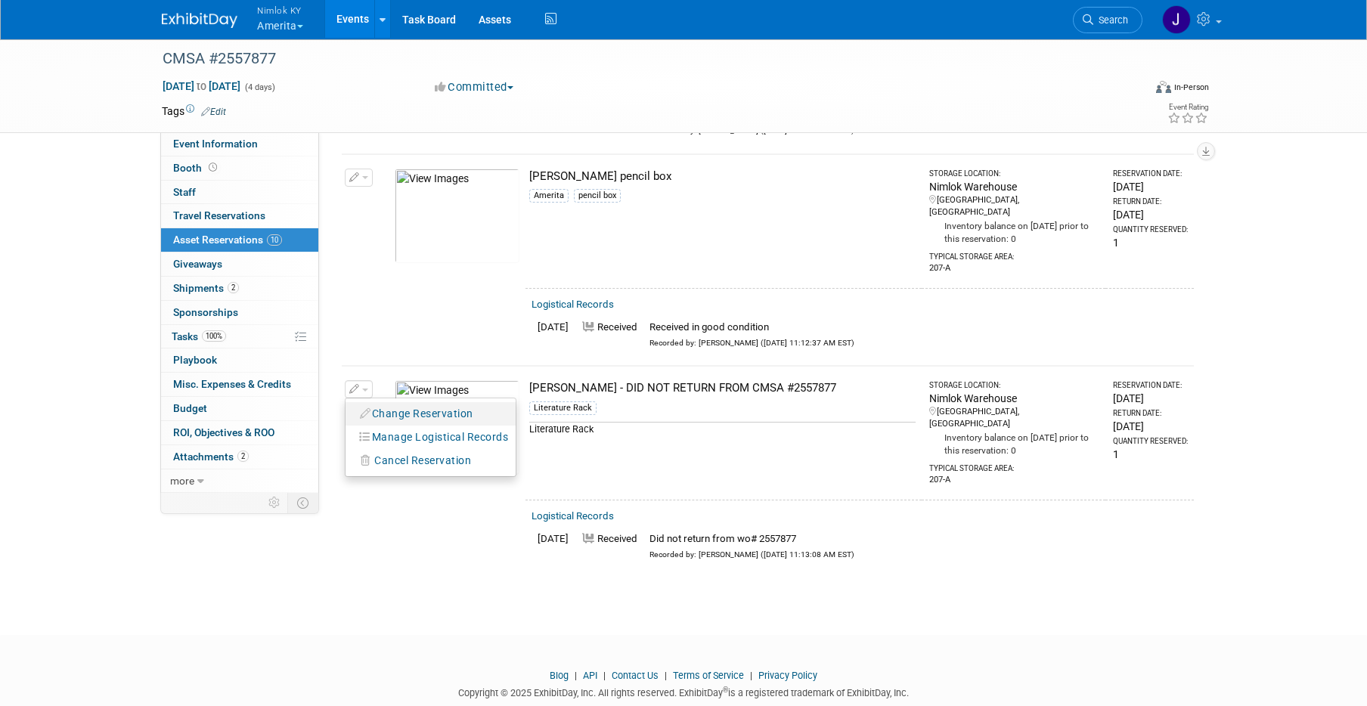
click at [371, 404] on button "Change Reservation" at bounding box center [417, 414] width 128 height 20
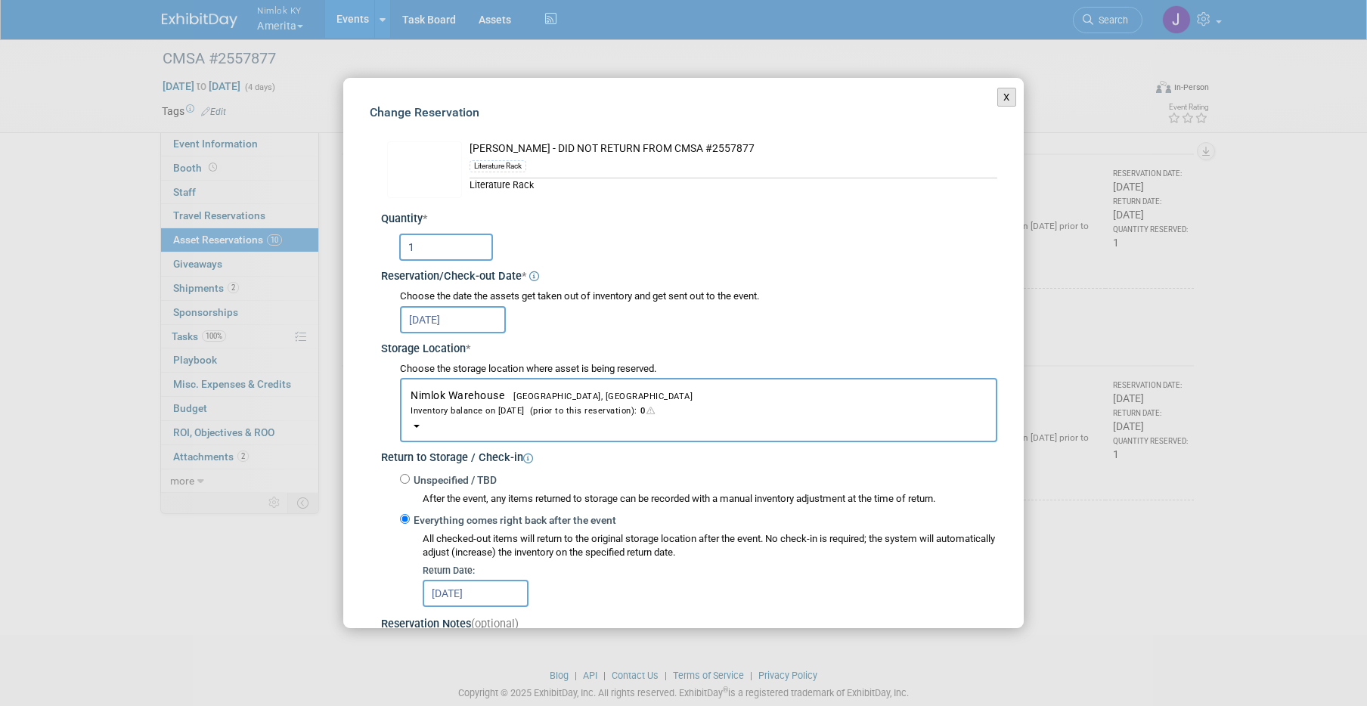
click at [1000, 100] on button "X" at bounding box center [1006, 98] width 19 height 20
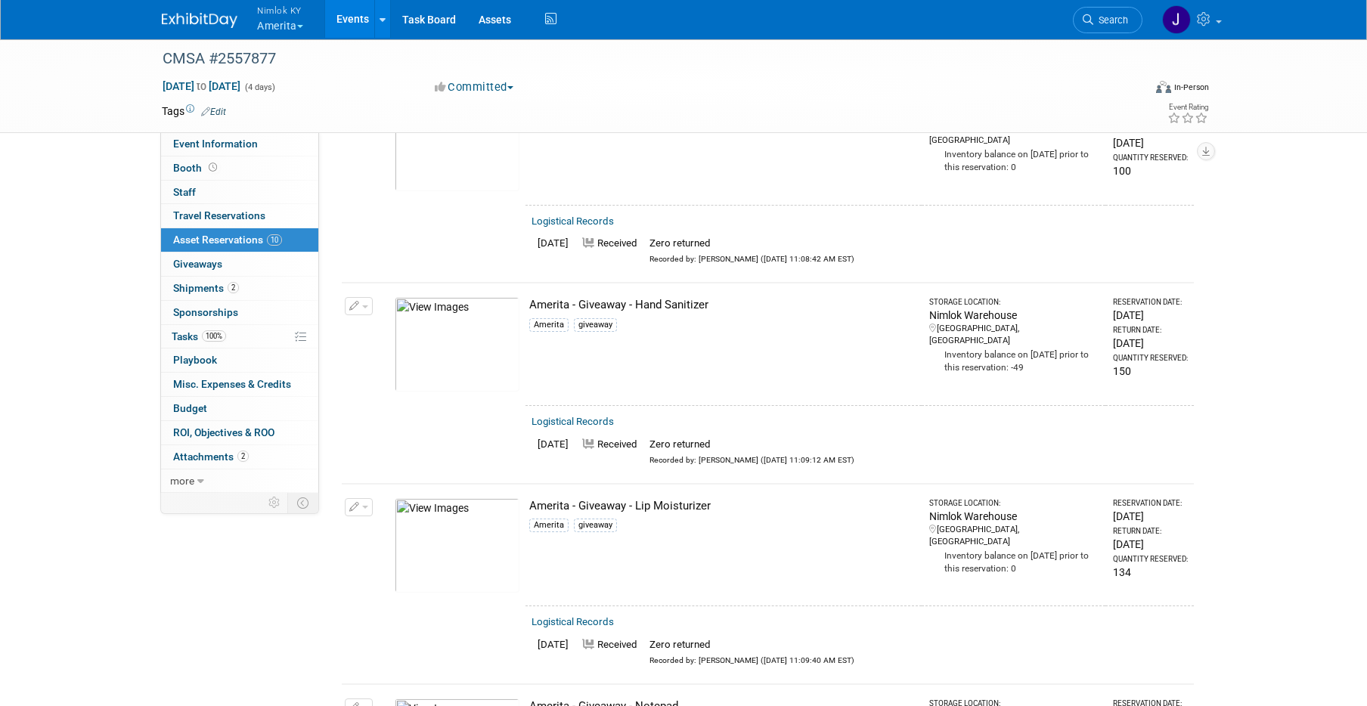
scroll to position [0, 0]
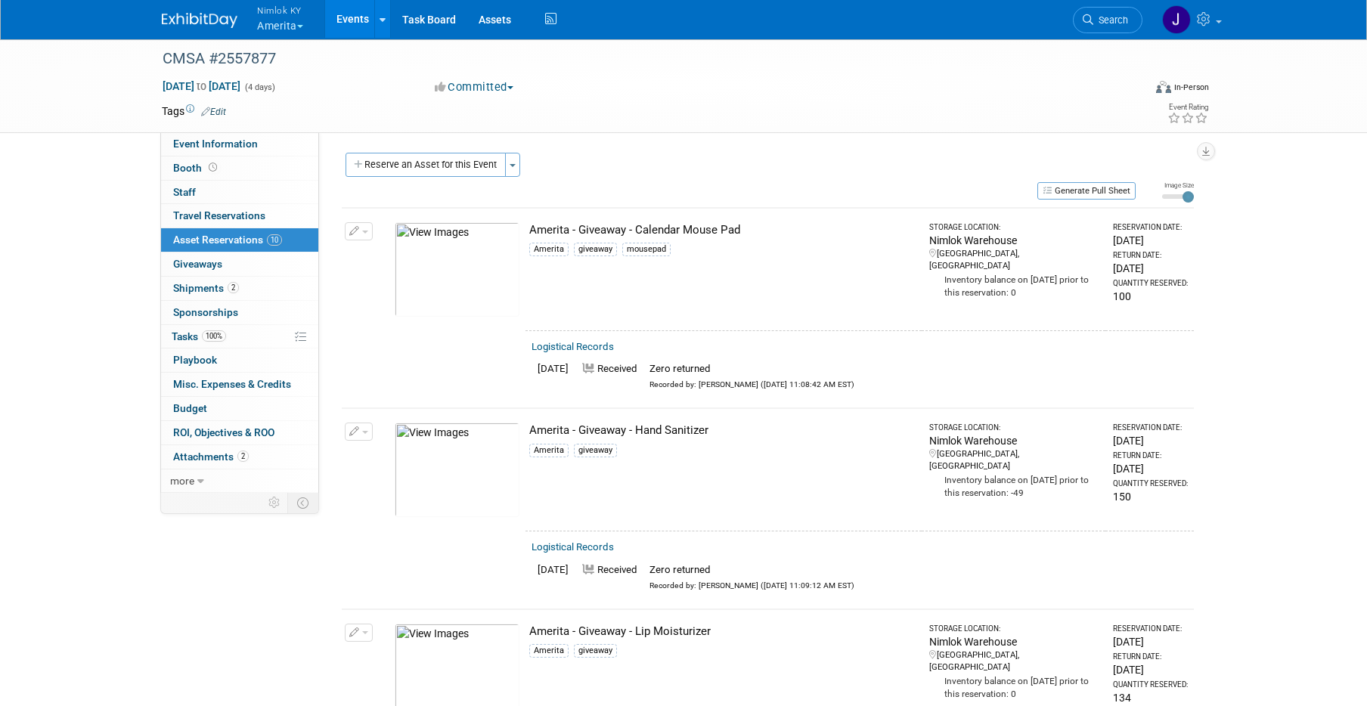
click at [360, 22] on link "Events" at bounding box center [352, 19] width 55 height 38
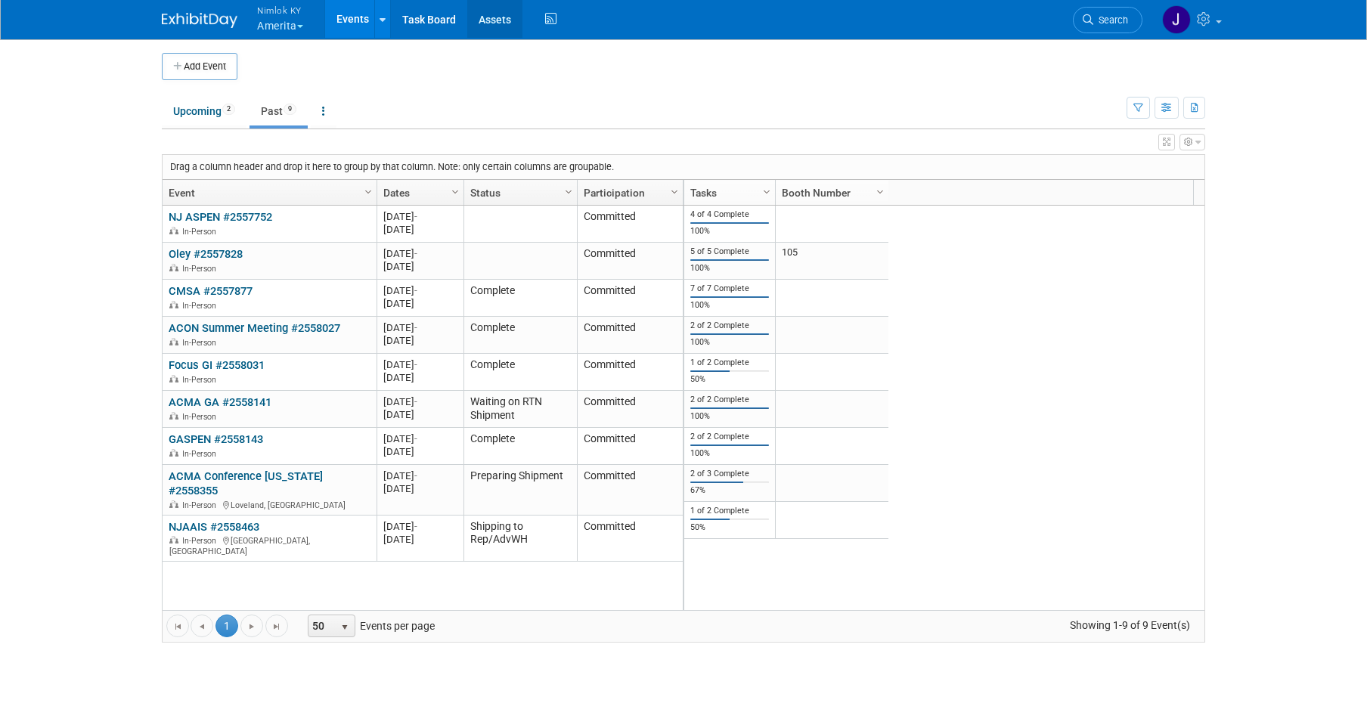
click at [503, 13] on link "Assets" at bounding box center [494, 19] width 55 height 38
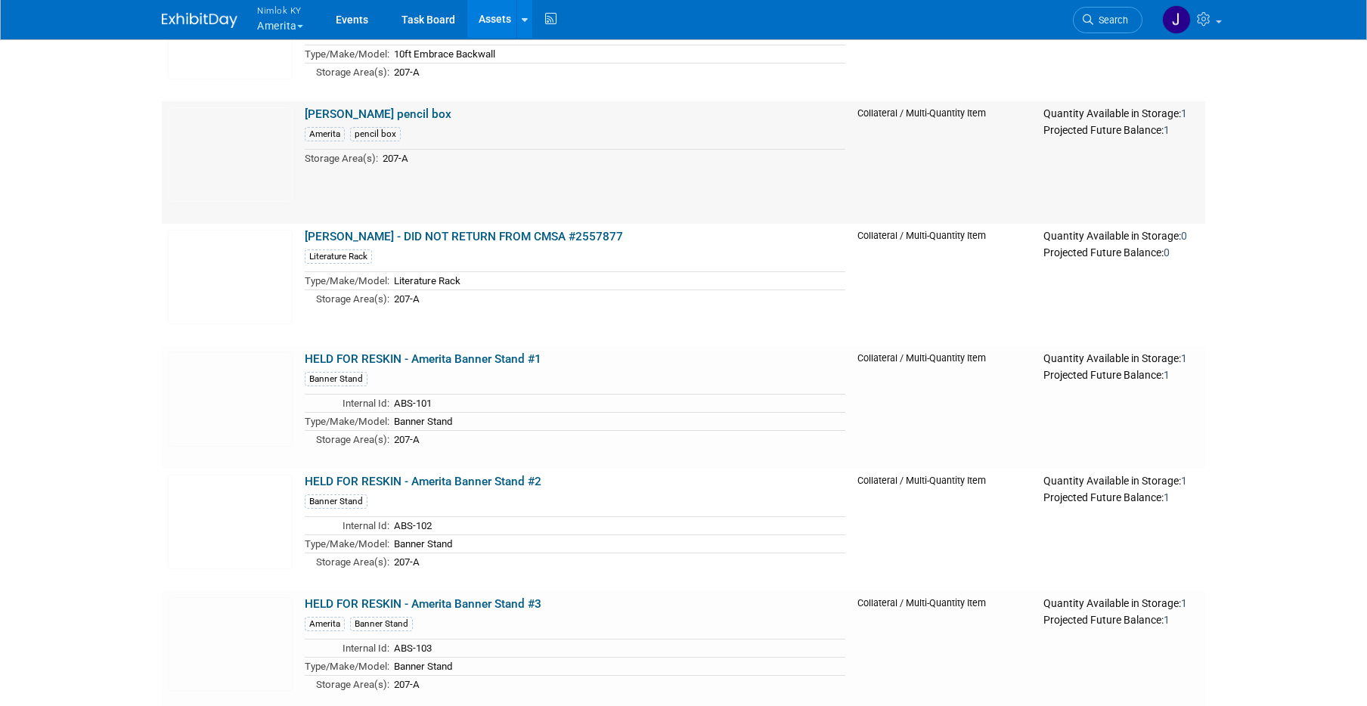
scroll to position [5471, 0]
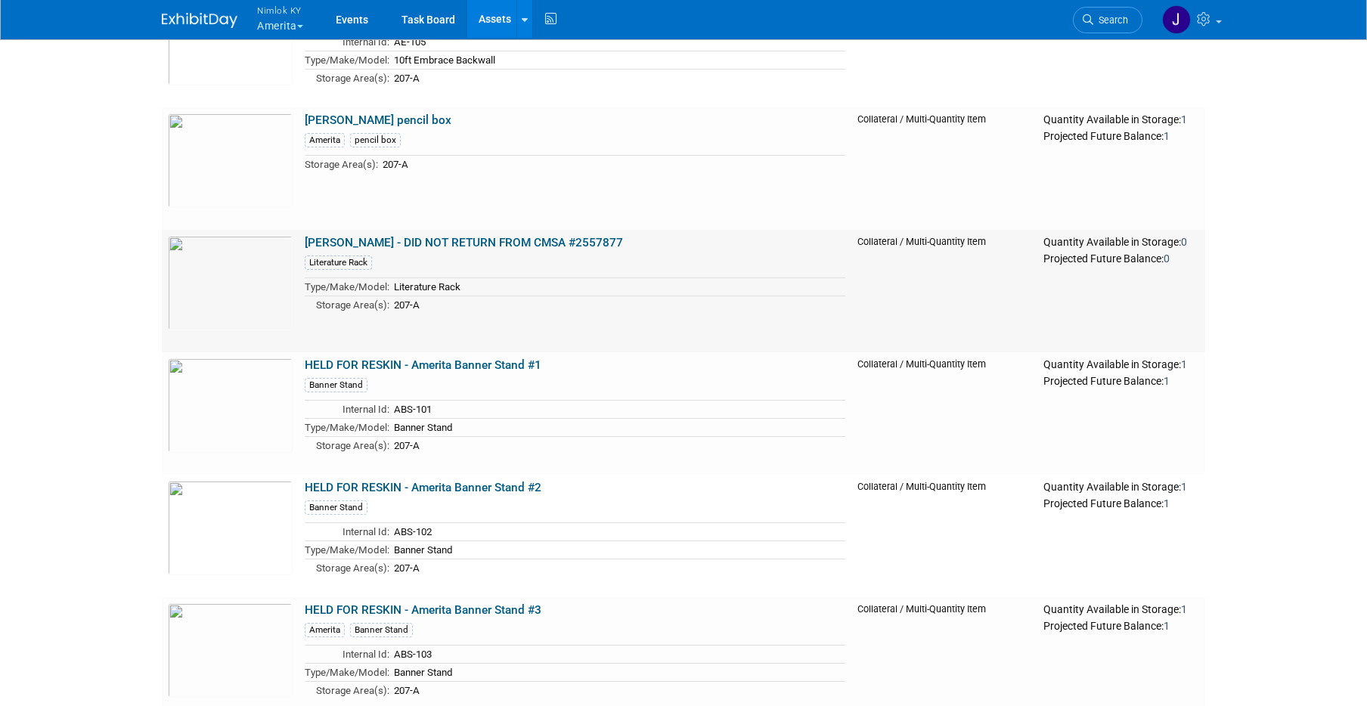
click at [465, 243] on link "[PERSON_NAME] - DID NOT RETURN FROM CMSA #2557877" at bounding box center [464, 243] width 318 height 14
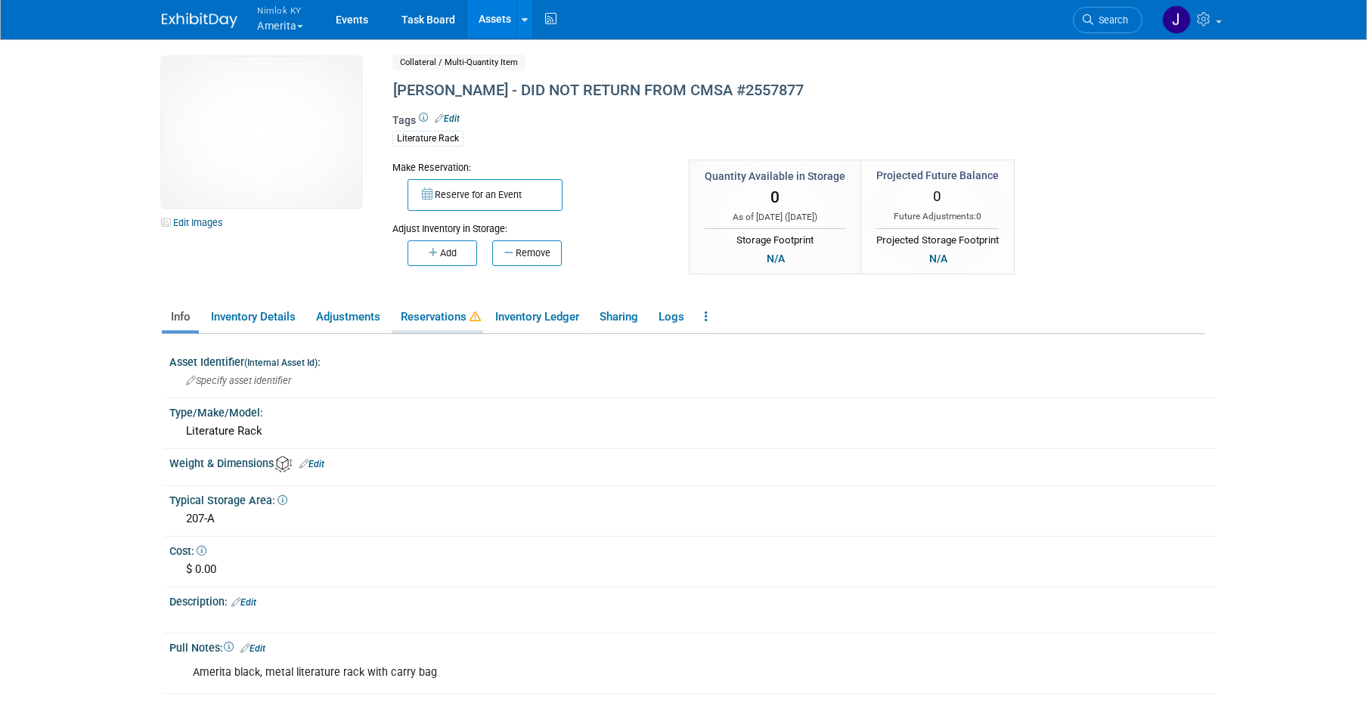
click at [448, 324] on link "Reservations" at bounding box center [437, 317] width 91 height 26
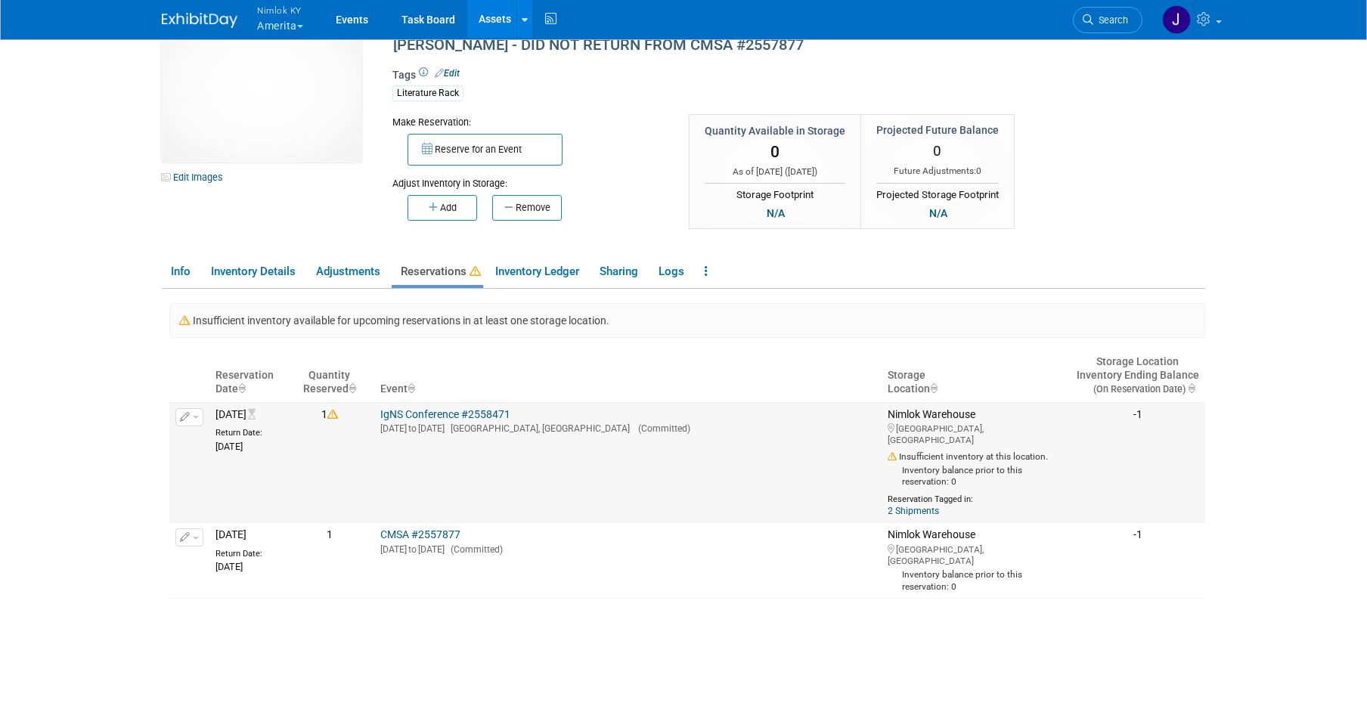
scroll to position [1, 0]
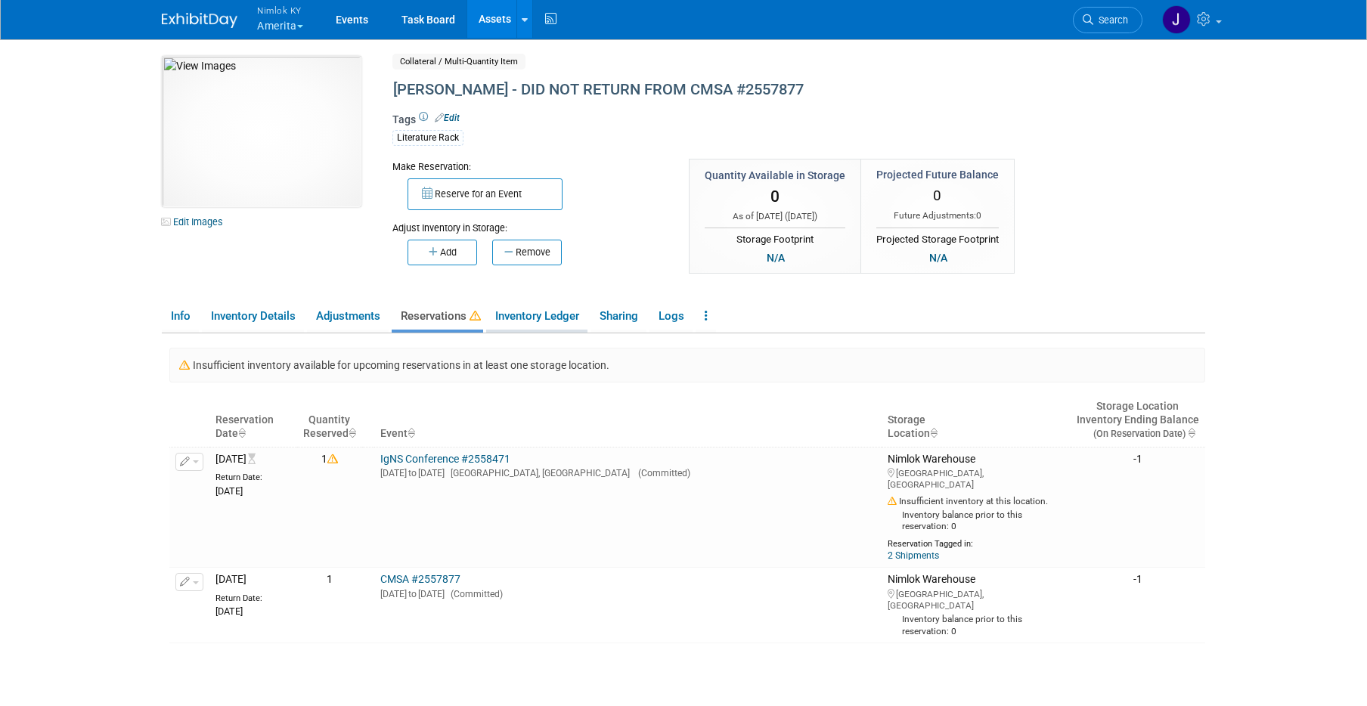
click at [549, 312] on link "Inventory Ledger" at bounding box center [536, 316] width 101 height 26
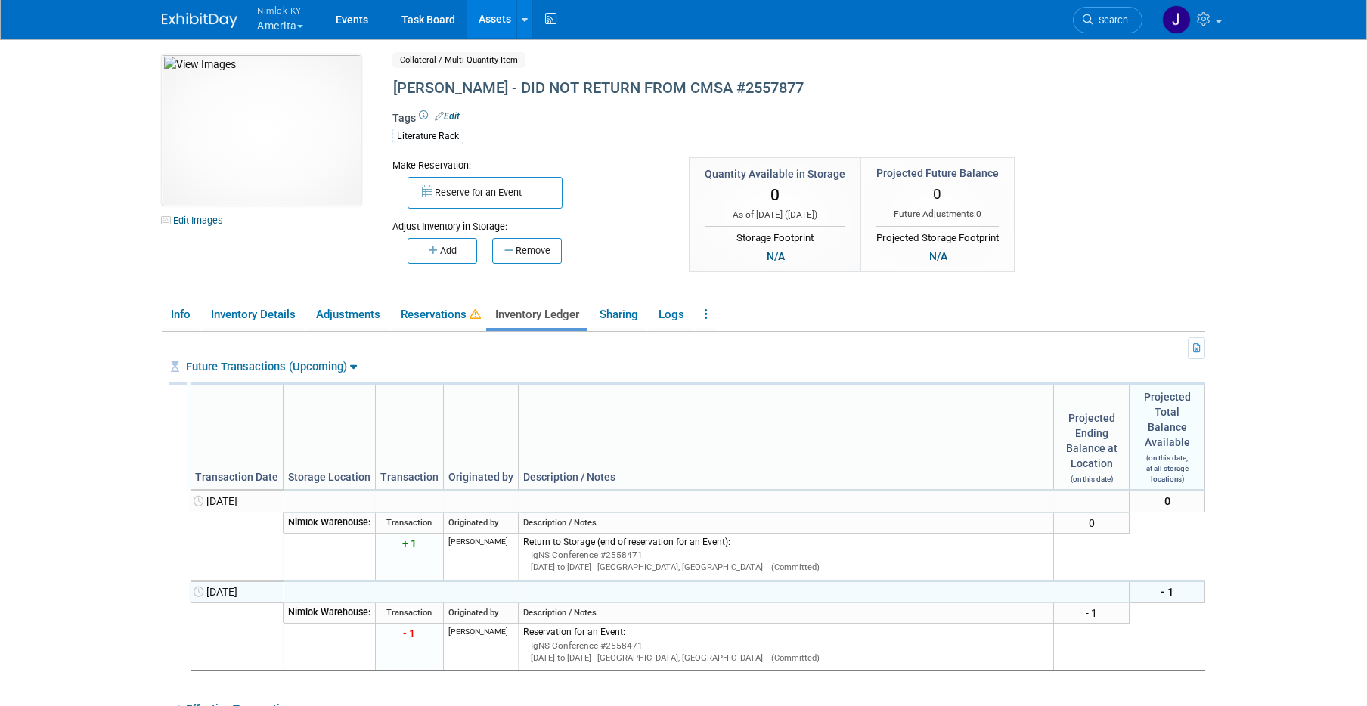
scroll to position [0, 0]
click at [448, 254] on button "Add" at bounding box center [443, 253] width 70 height 26
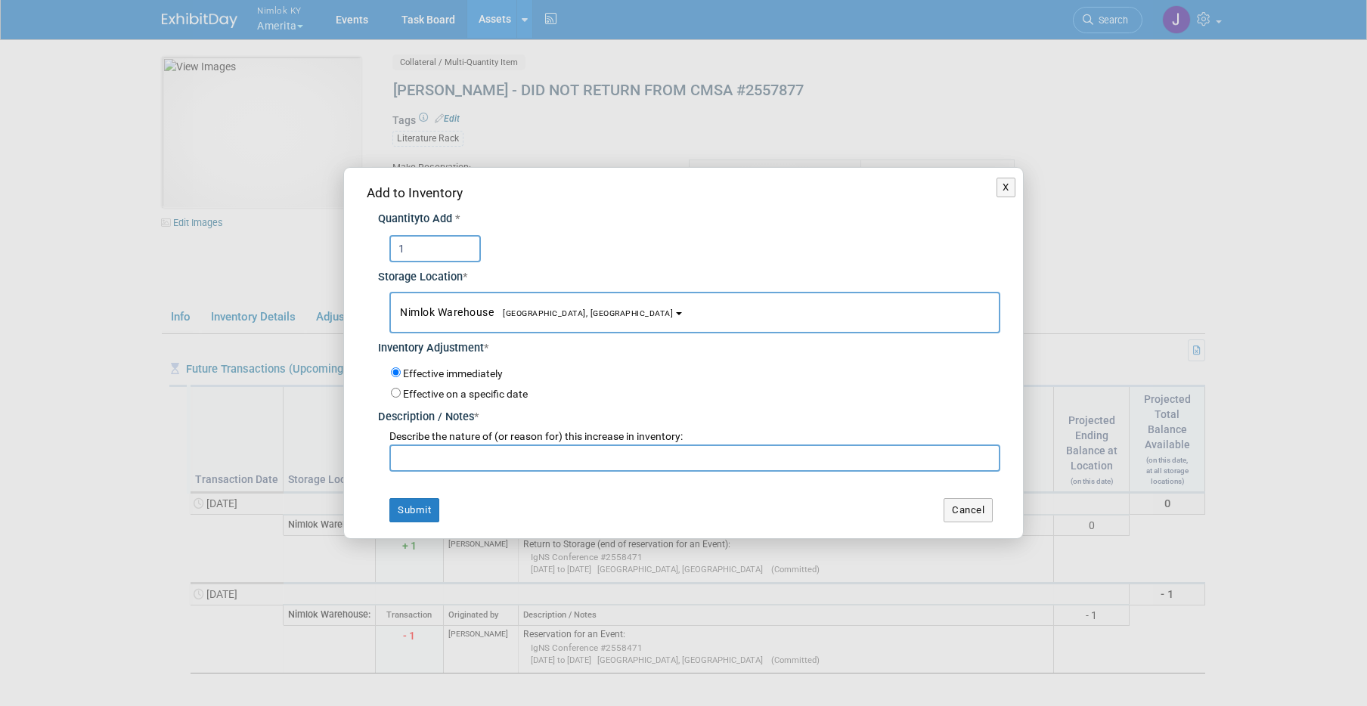
type input "1"
click at [517, 460] on input "text" at bounding box center [694, 458] width 611 height 27
type input "A"
type input "Hannah Durbin gave approval for purchase of new lit rack #2558474"
click at [414, 508] on button "Submit" at bounding box center [414, 510] width 50 height 24
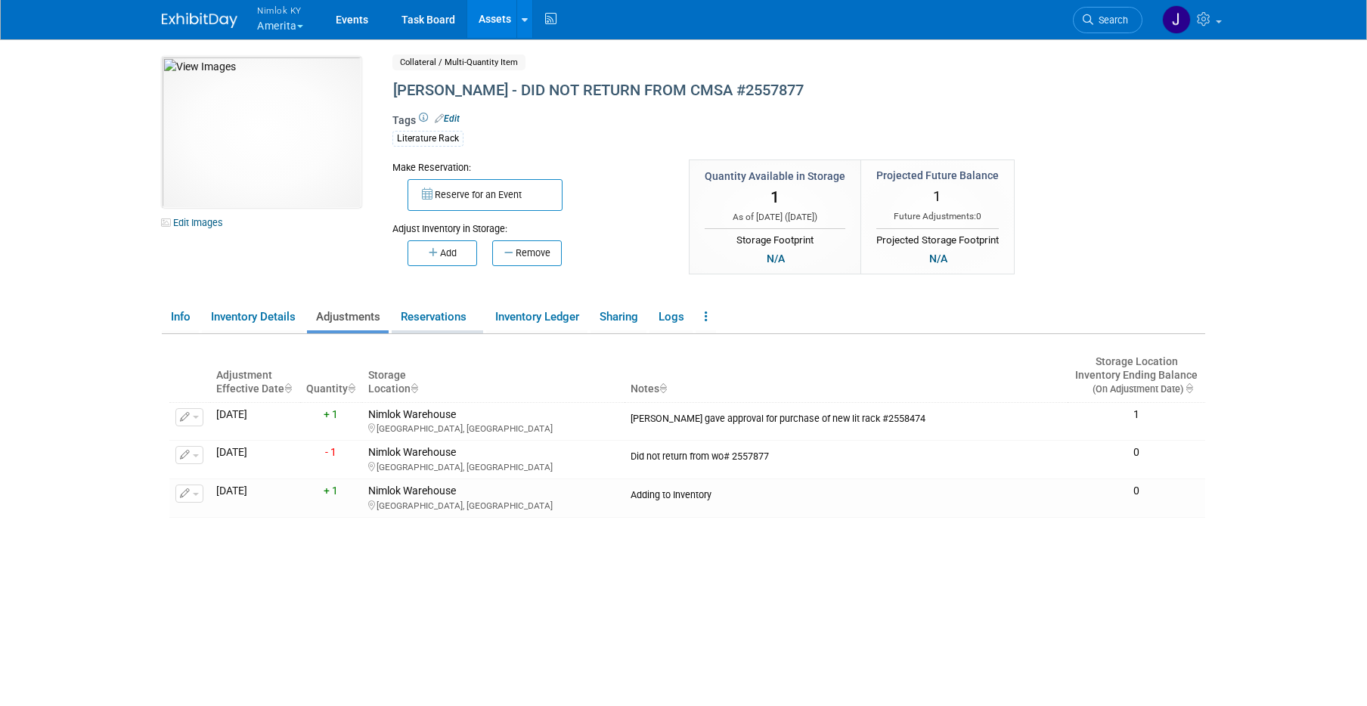
click at [438, 318] on link "Reservations" at bounding box center [437, 317] width 91 height 26
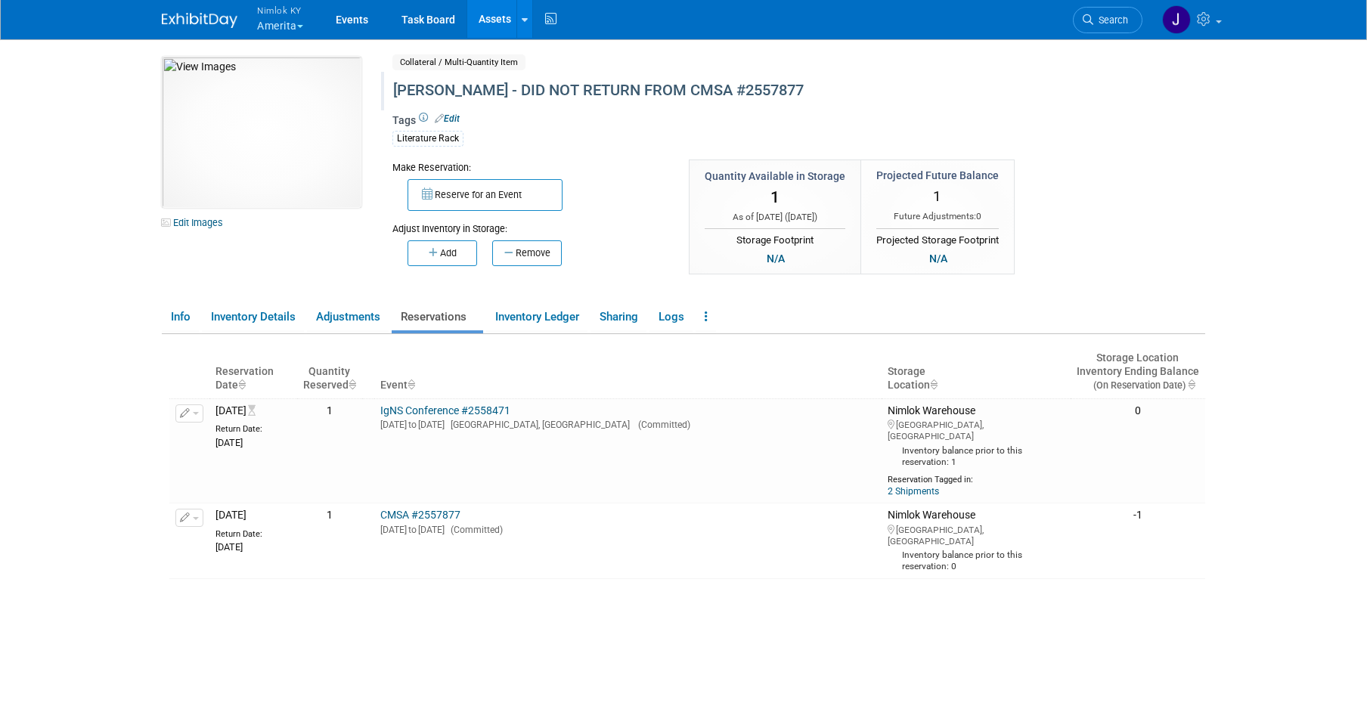
click at [603, 94] on div "Amerita Lit Rack - DID NOT RETURN FROM CMSA #2557877" at bounding box center [734, 90] width 693 height 27
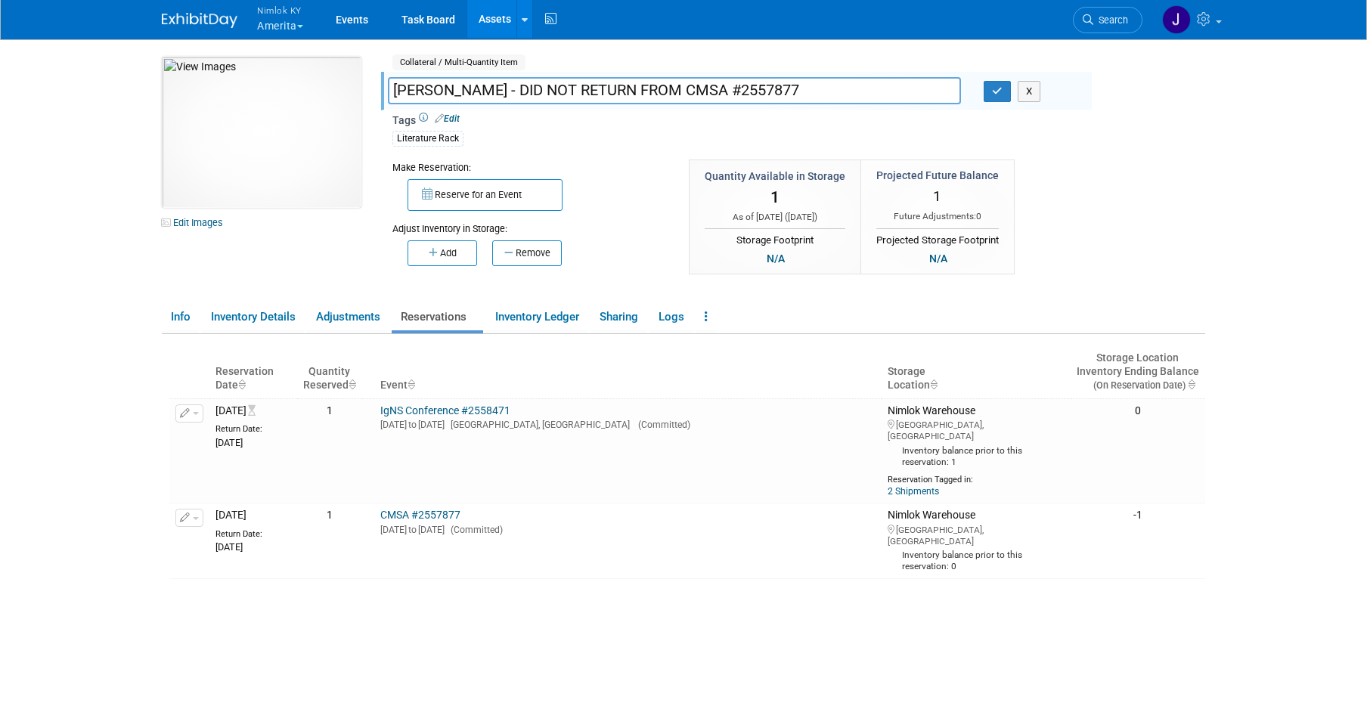
click at [516, 91] on input "Amerita Lit Rack - DID NOT RETURN FROM CMSA #2557877" at bounding box center [674, 90] width 573 height 26
type input "Amerita Lit Rack"
click at [995, 101] on button "button" at bounding box center [997, 91] width 27 height 21
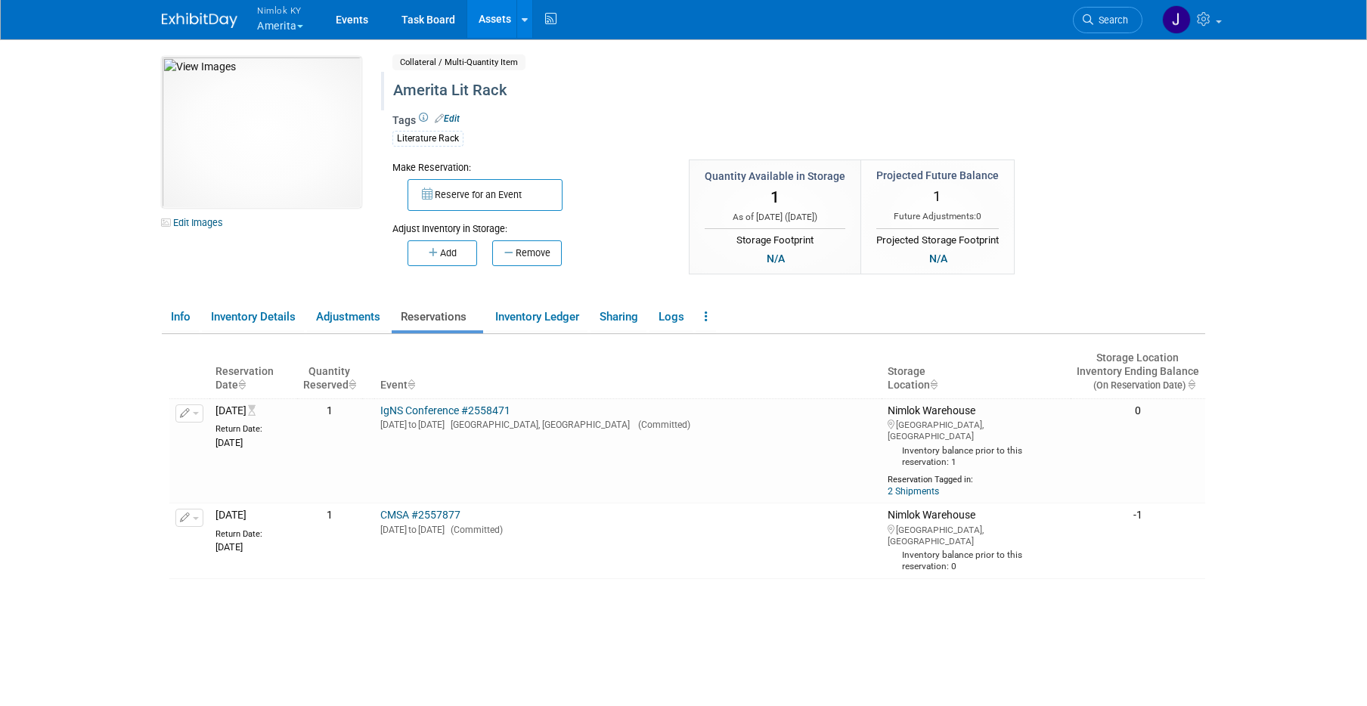
click at [297, 28] on button "Nimlok KY Amerita" at bounding box center [289, 19] width 67 height 39
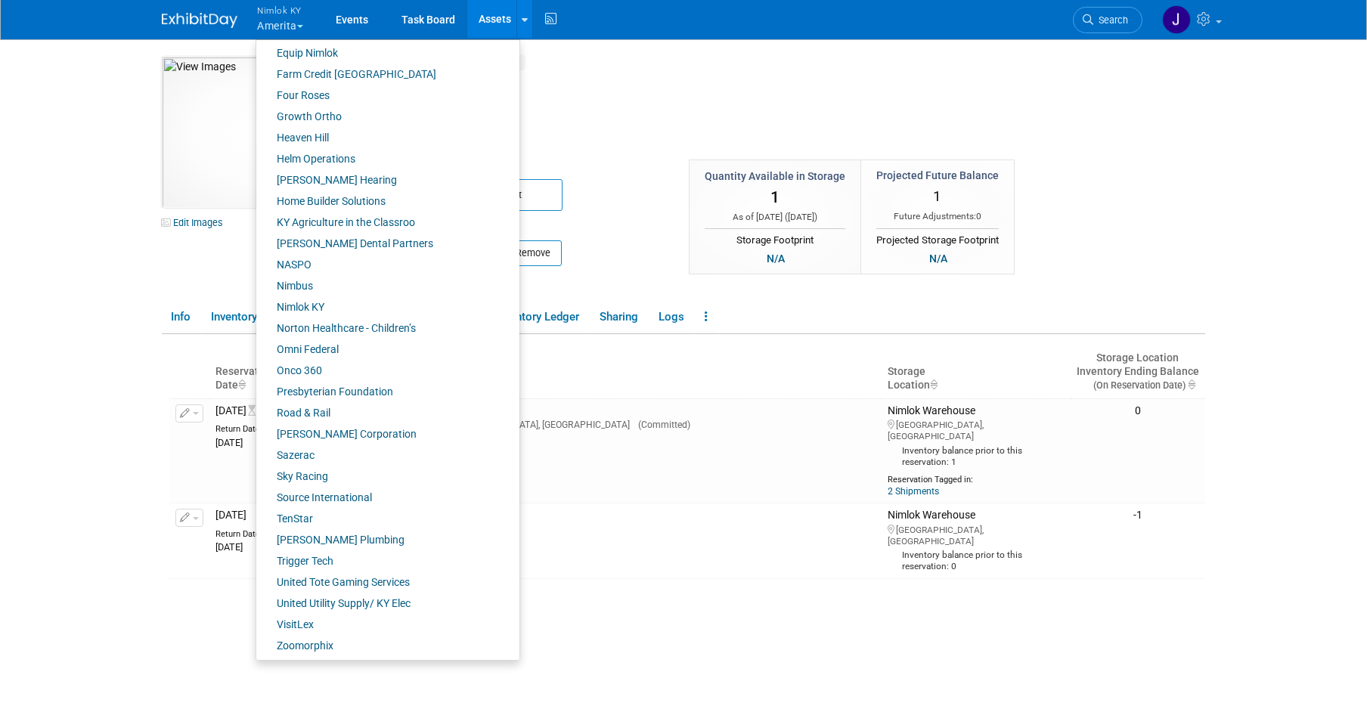
scroll to position [470, 0]
click at [341, 326] on link "Norton Healthcare - Children’s" at bounding box center [382, 326] width 252 height 21
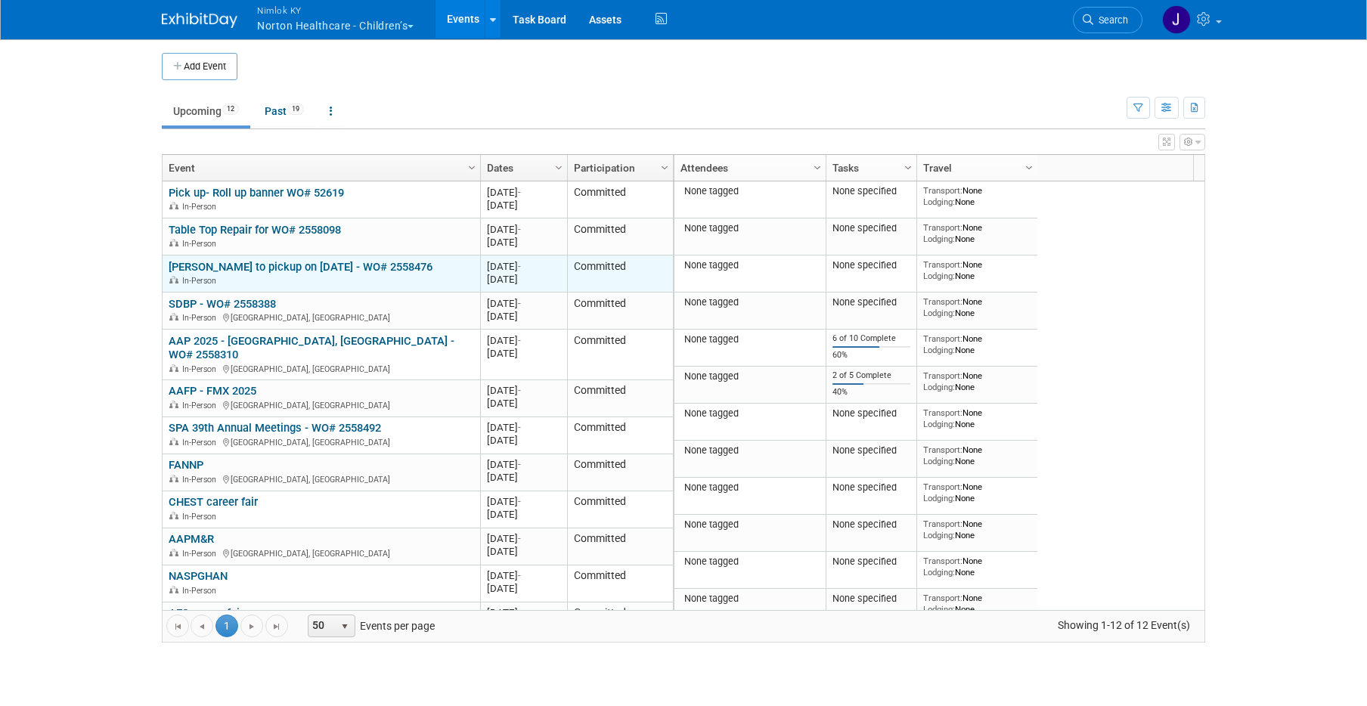
click at [237, 263] on link "[PERSON_NAME] to pickup on [DATE] - WO# 2558476" at bounding box center [301, 267] width 264 height 14
